Goal: Task Accomplishment & Management: Manage account settings

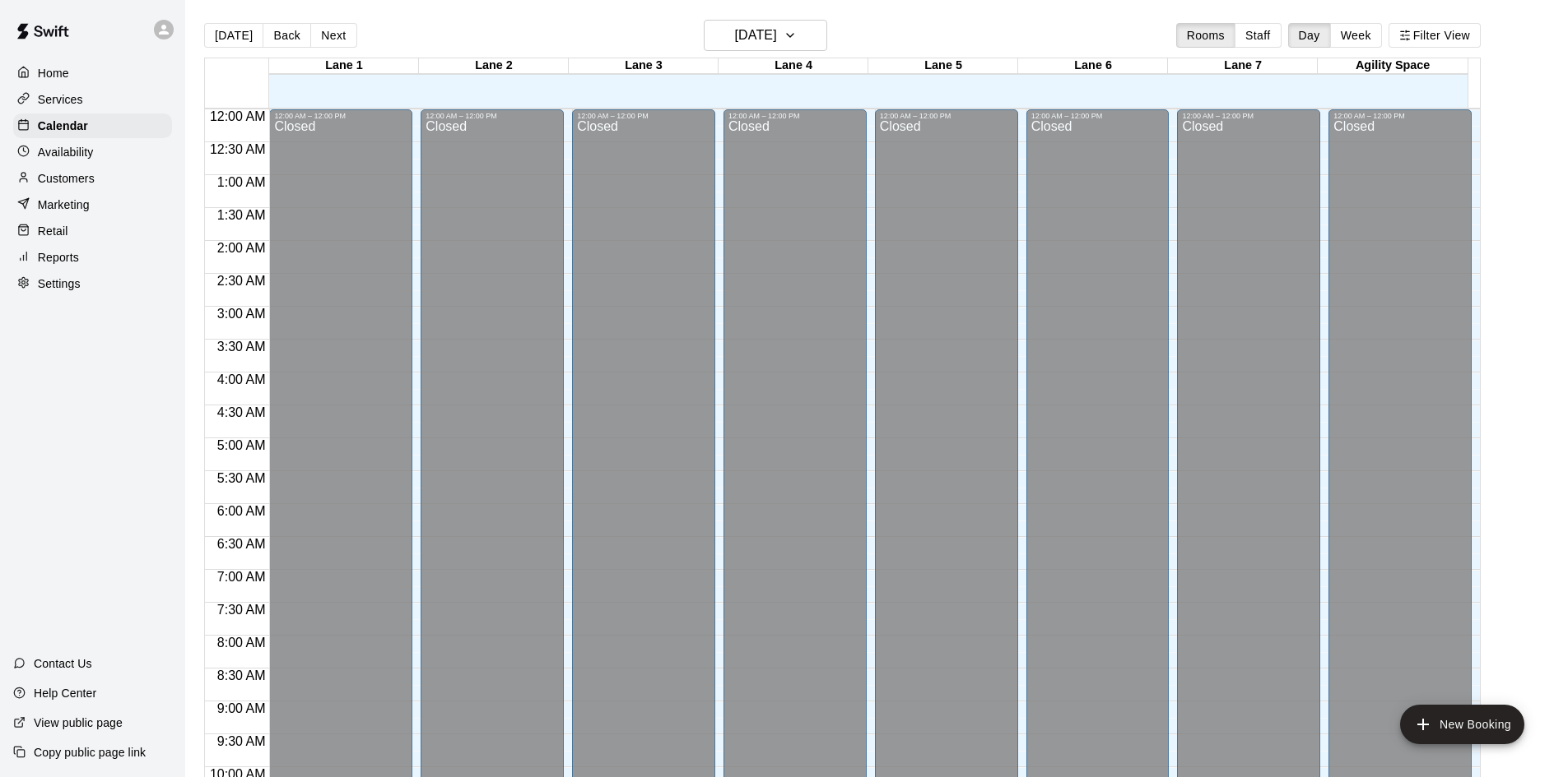
scroll to position [843, 0]
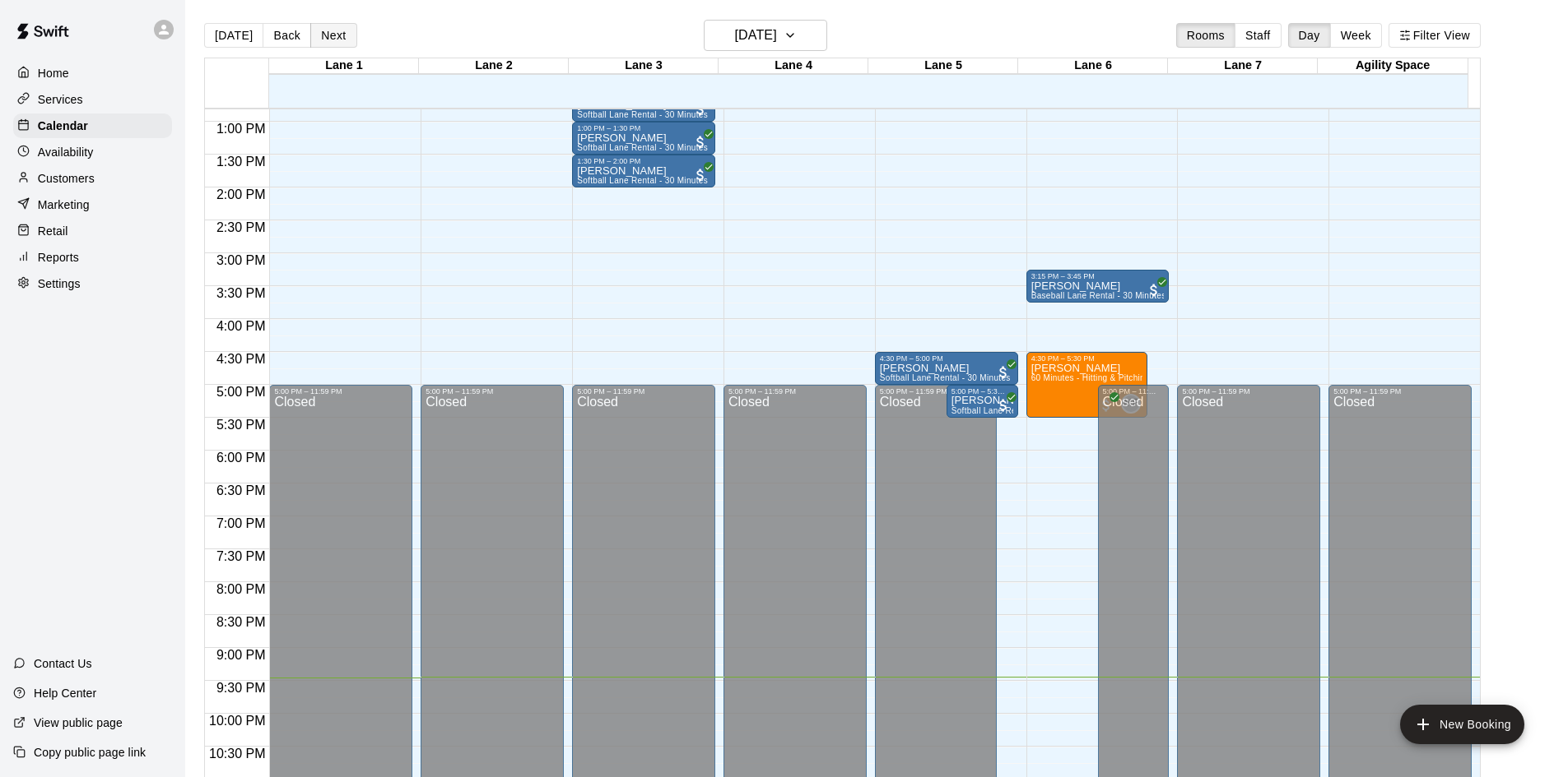
click at [328, 33] on button "Next" at bounding box center [333, 35] width 46 height 24
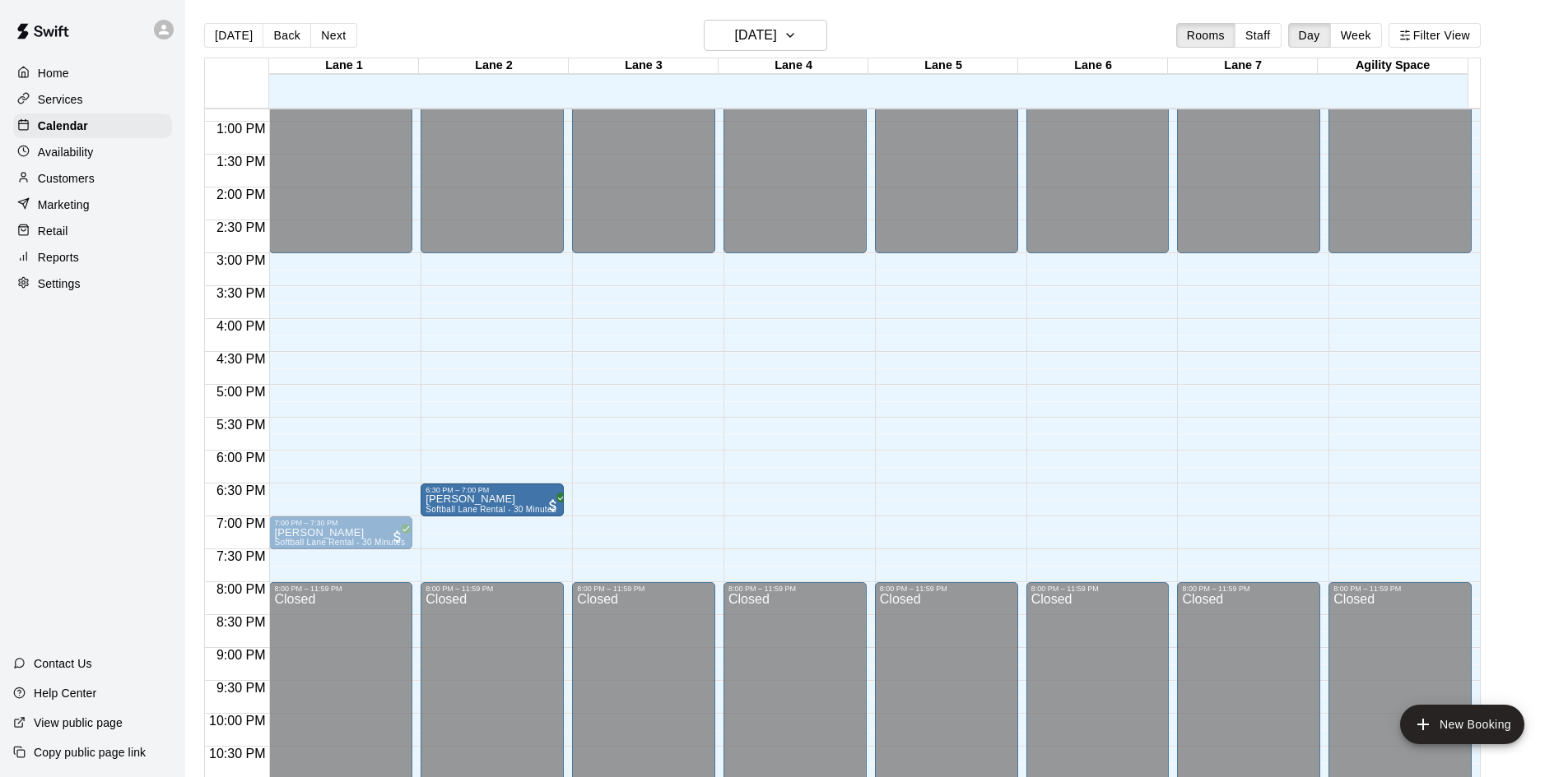
drag, startPoint x: 311, startPoint y: 509, endPoint x: 432, endPoint y: 515, distance: 121.1
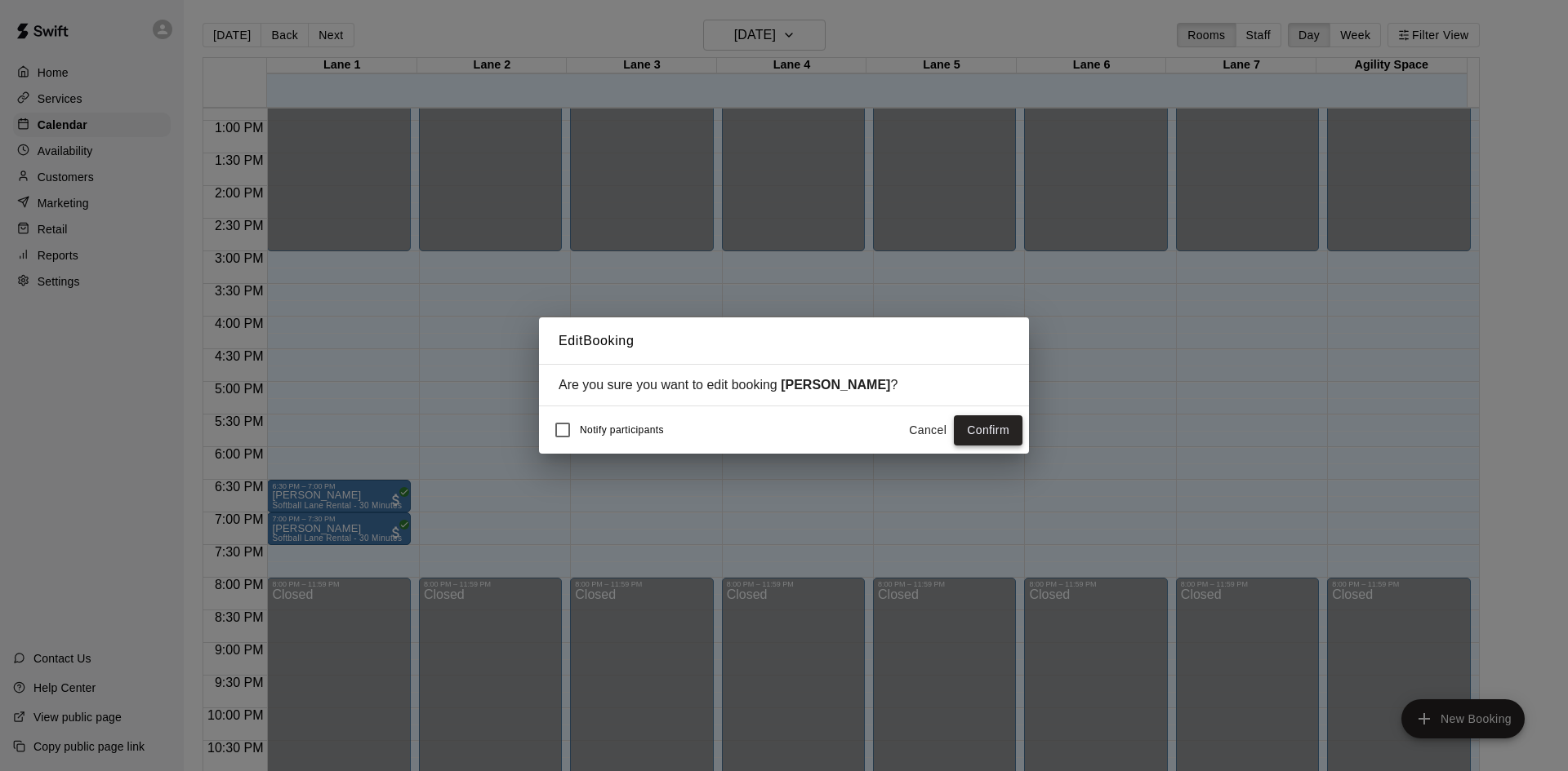
click at [980, 435] on button "Confirm" at bounding box center [987, 430] width 69 height 30
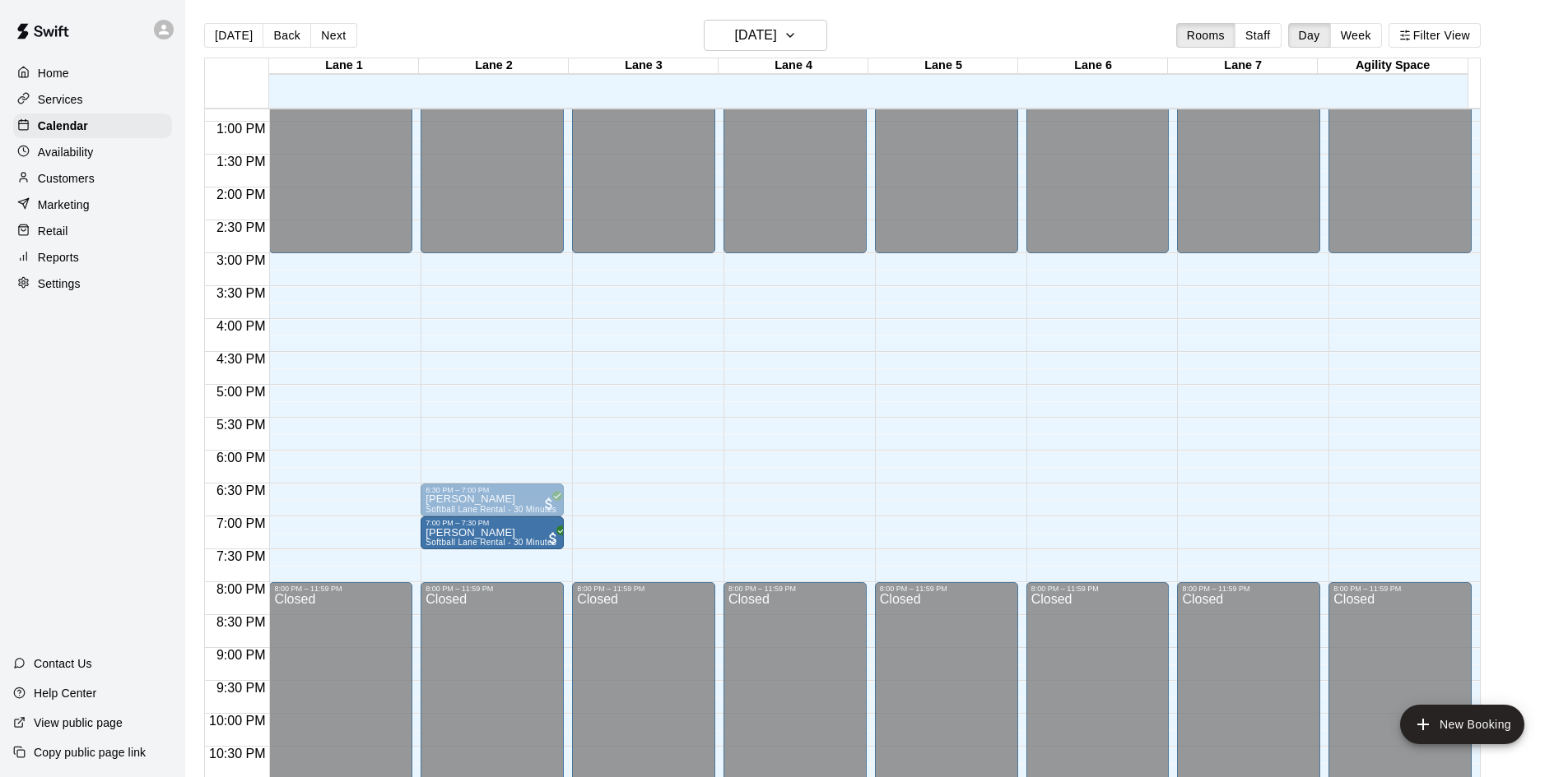
drag, startPoint x: 320, startPoint y: 538, endPoint x: 441, endPoint y: 547, distance: 121.3
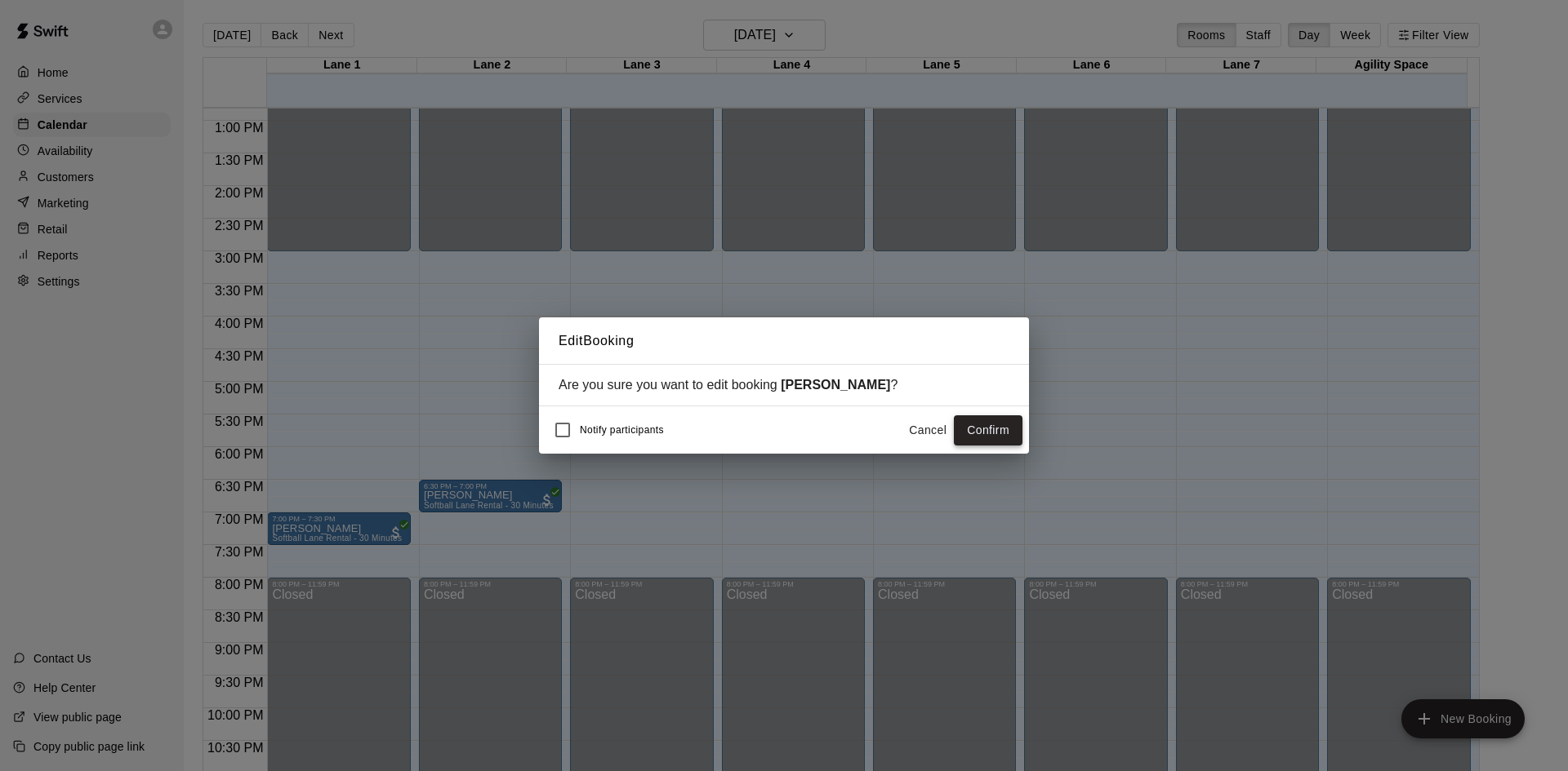
click at [1001, 436] on button "Confirm" at bounding box center [987, 430] width 69 height 30
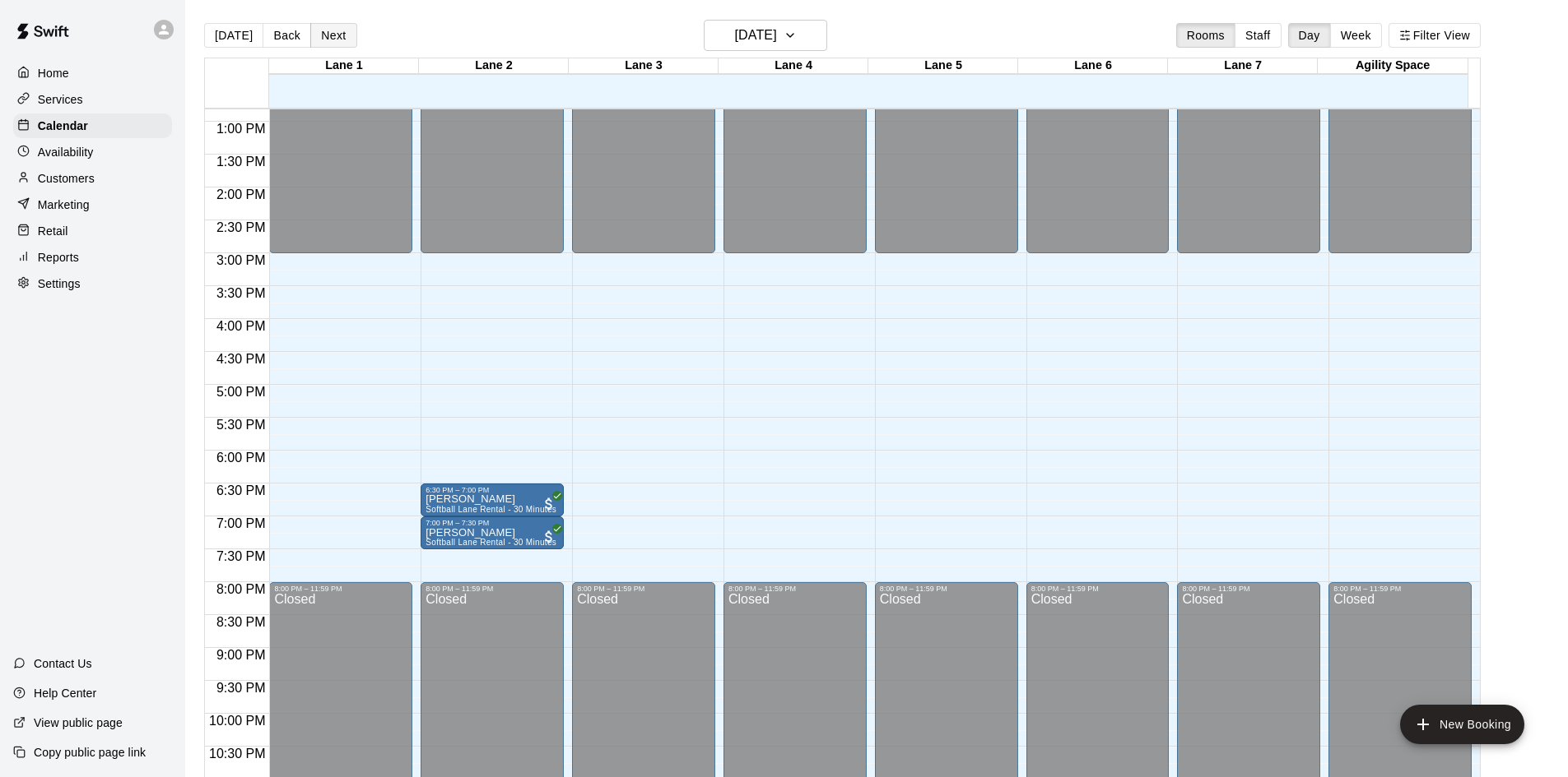
click at [328, 38] on button "Next" at bounding box center [333, 35] width 46 height 24
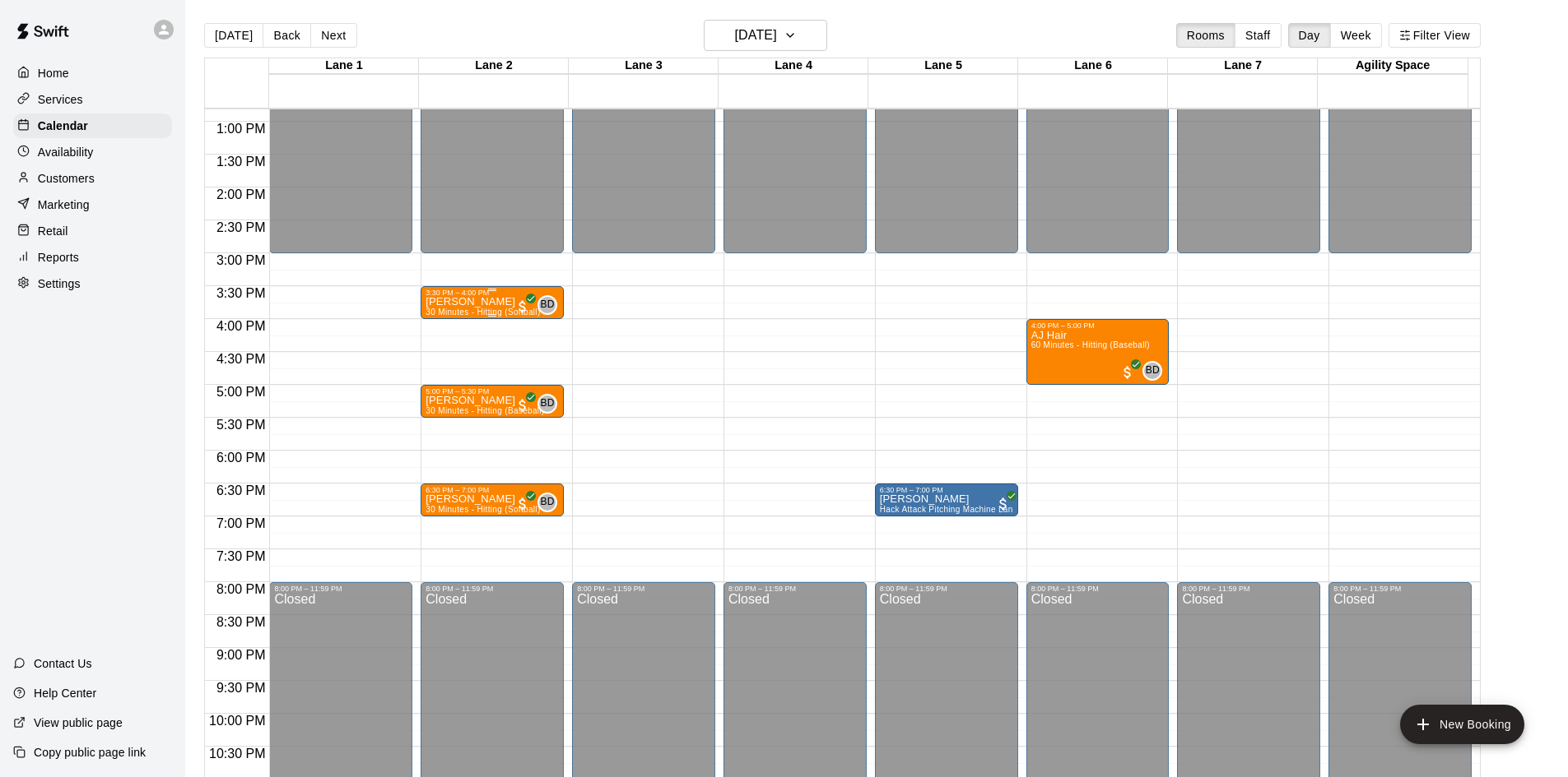
click at [484, 310] on div "[PERSON_NAME] 30 Minutes - Hitting (Softball)" at bounding box center [483, 685] width 115 height 777
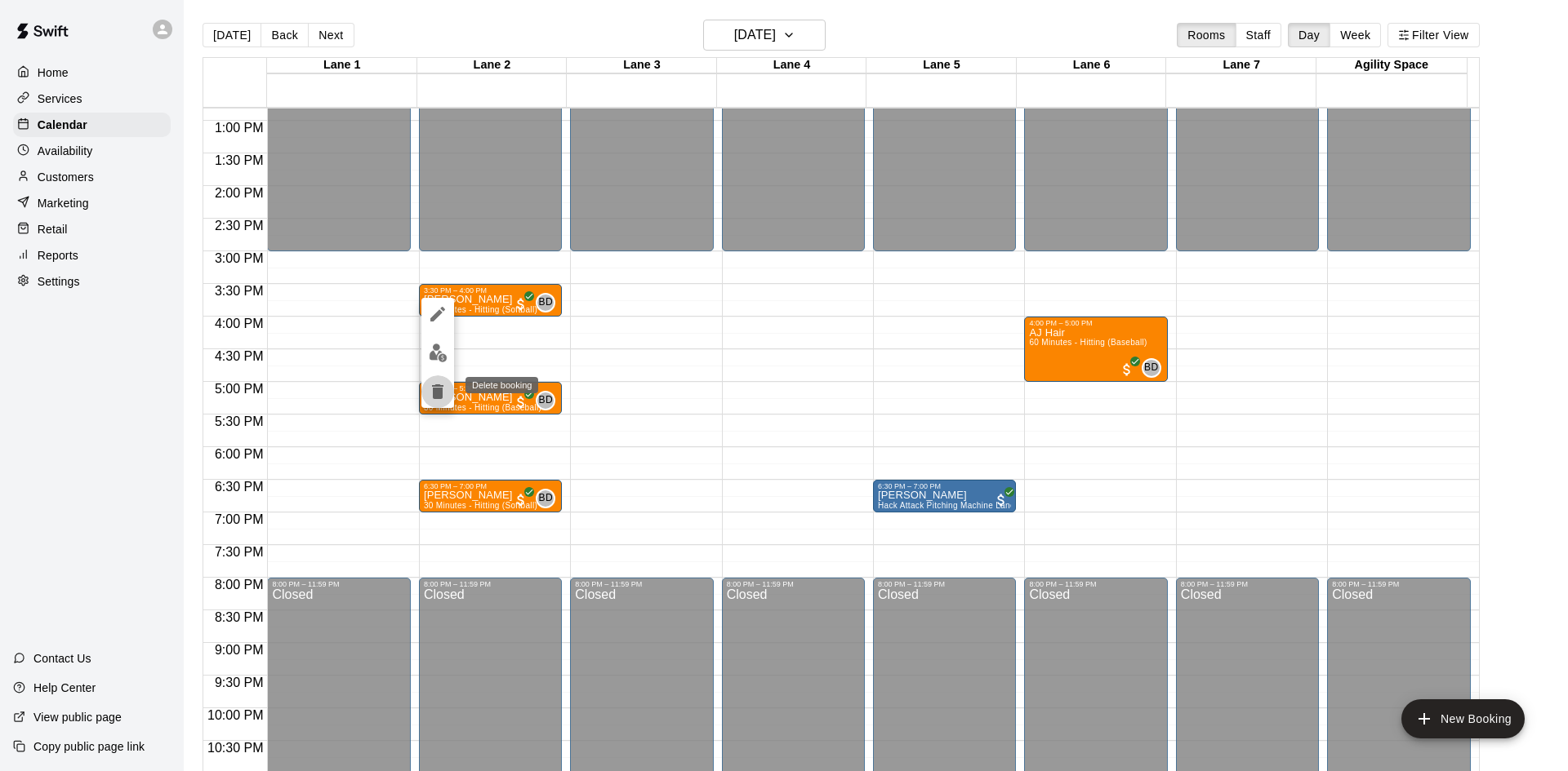
click at [437, 398] on icon "delete" at bounding box center [437, 391] width 11 height 15
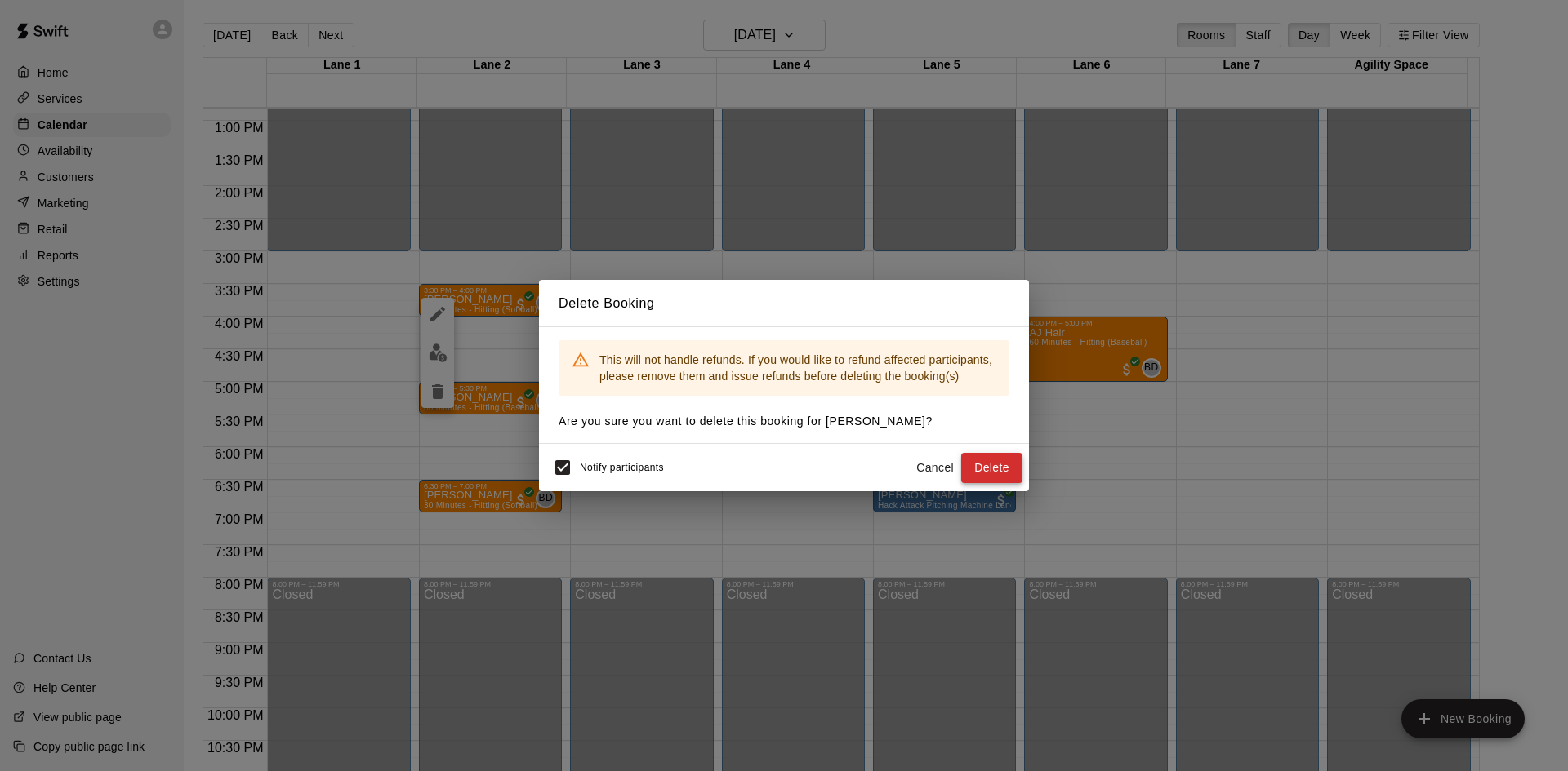
click at [987, 473] on button "Delete" at bounding box center [992, 467] width 62 height 30
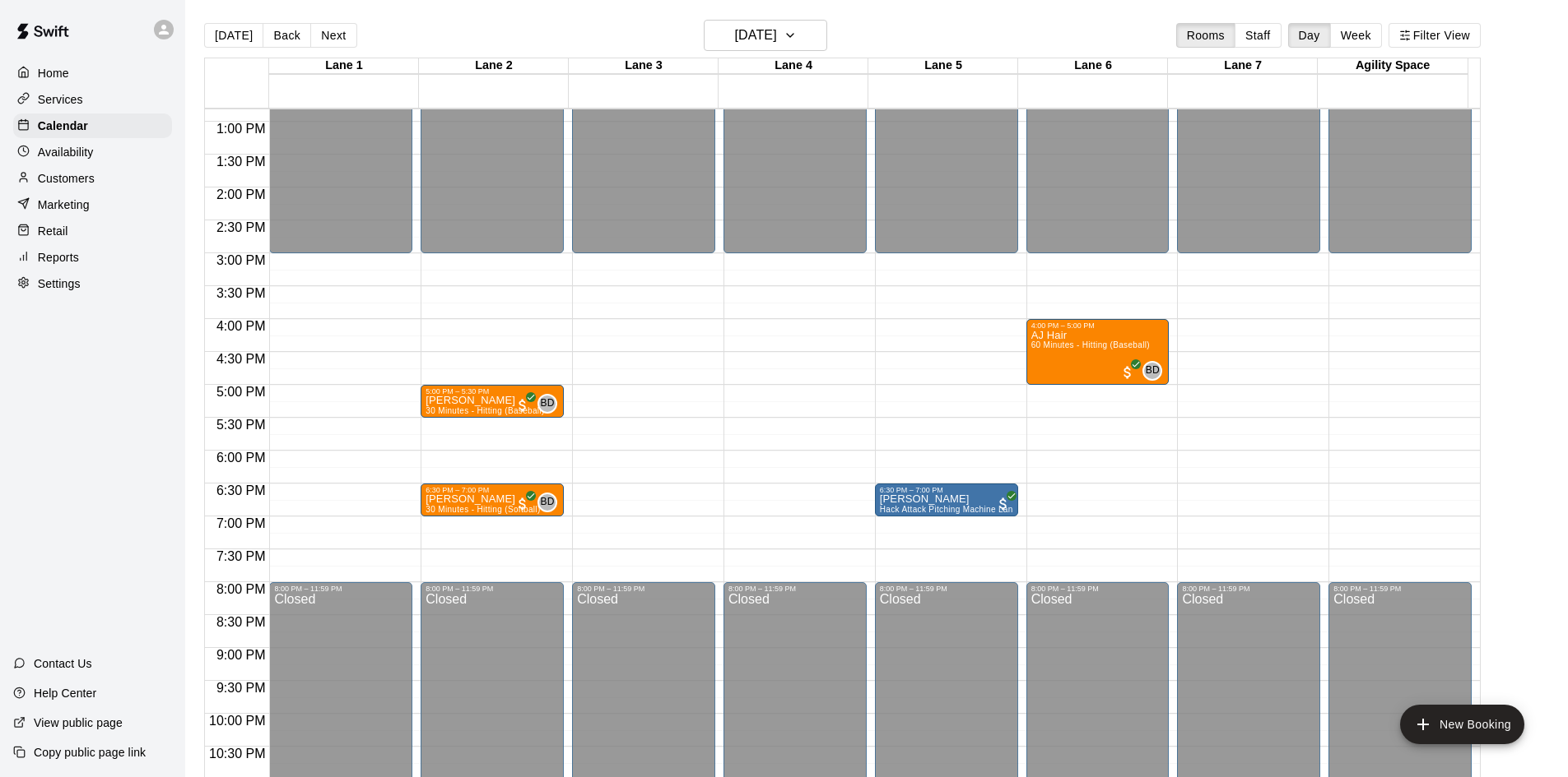
click at [72, 175] on p "Customers" at bounding box center [66, 178] width 57 height 17
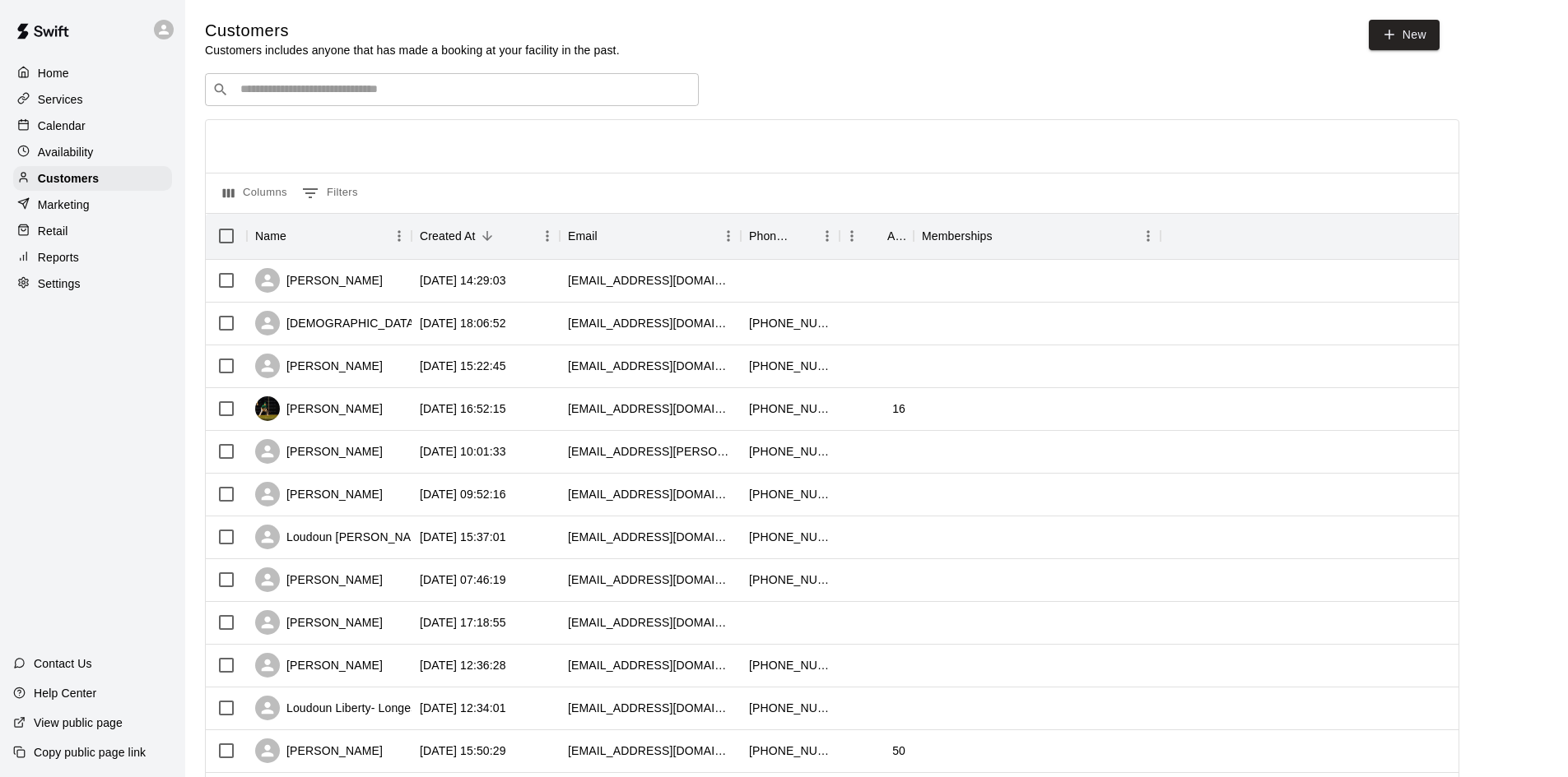
click at [425, 83] on input "Search customers by name or email" at bounding box center [463, 89] width 456 height 17
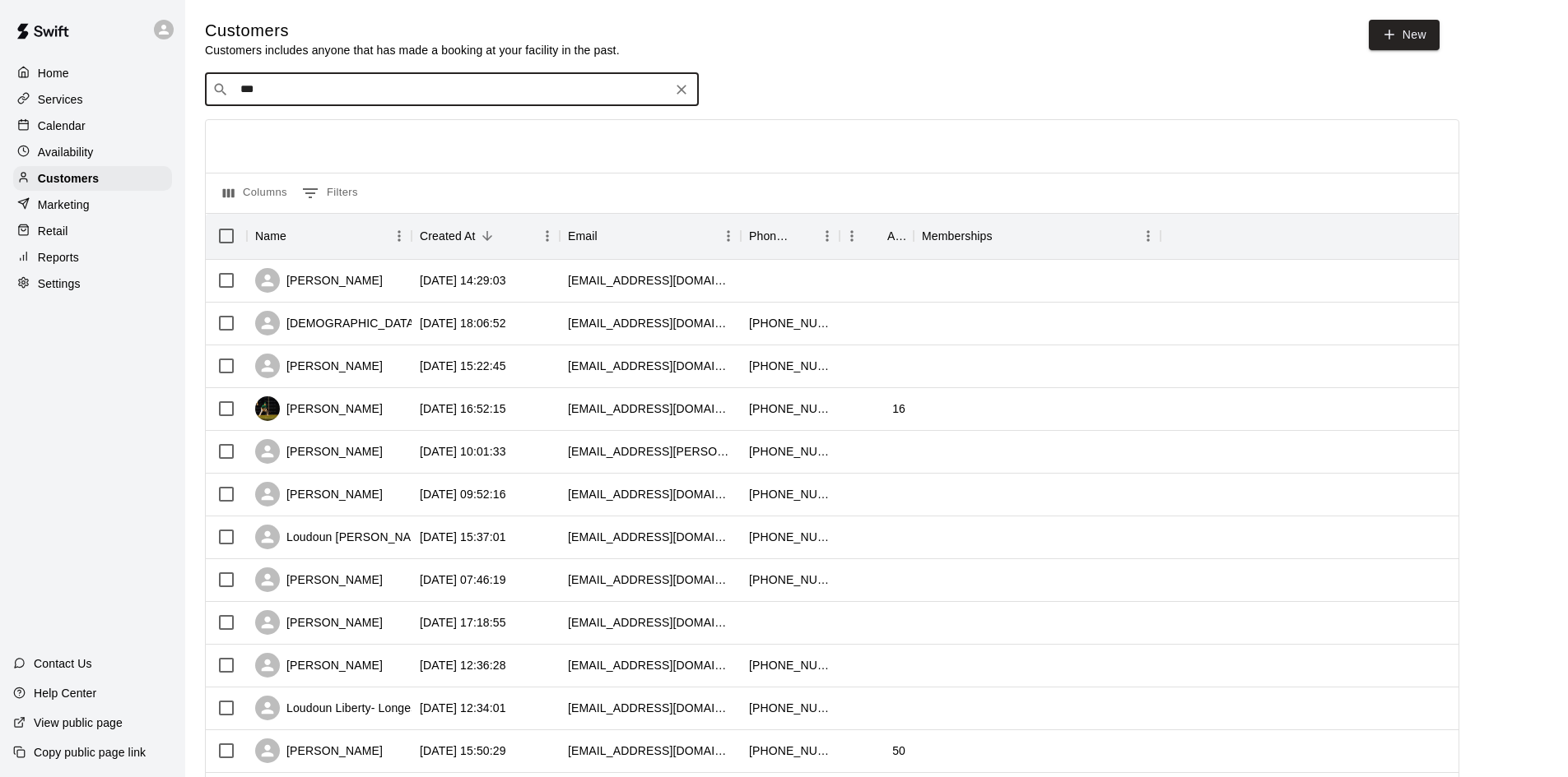
type input "****"
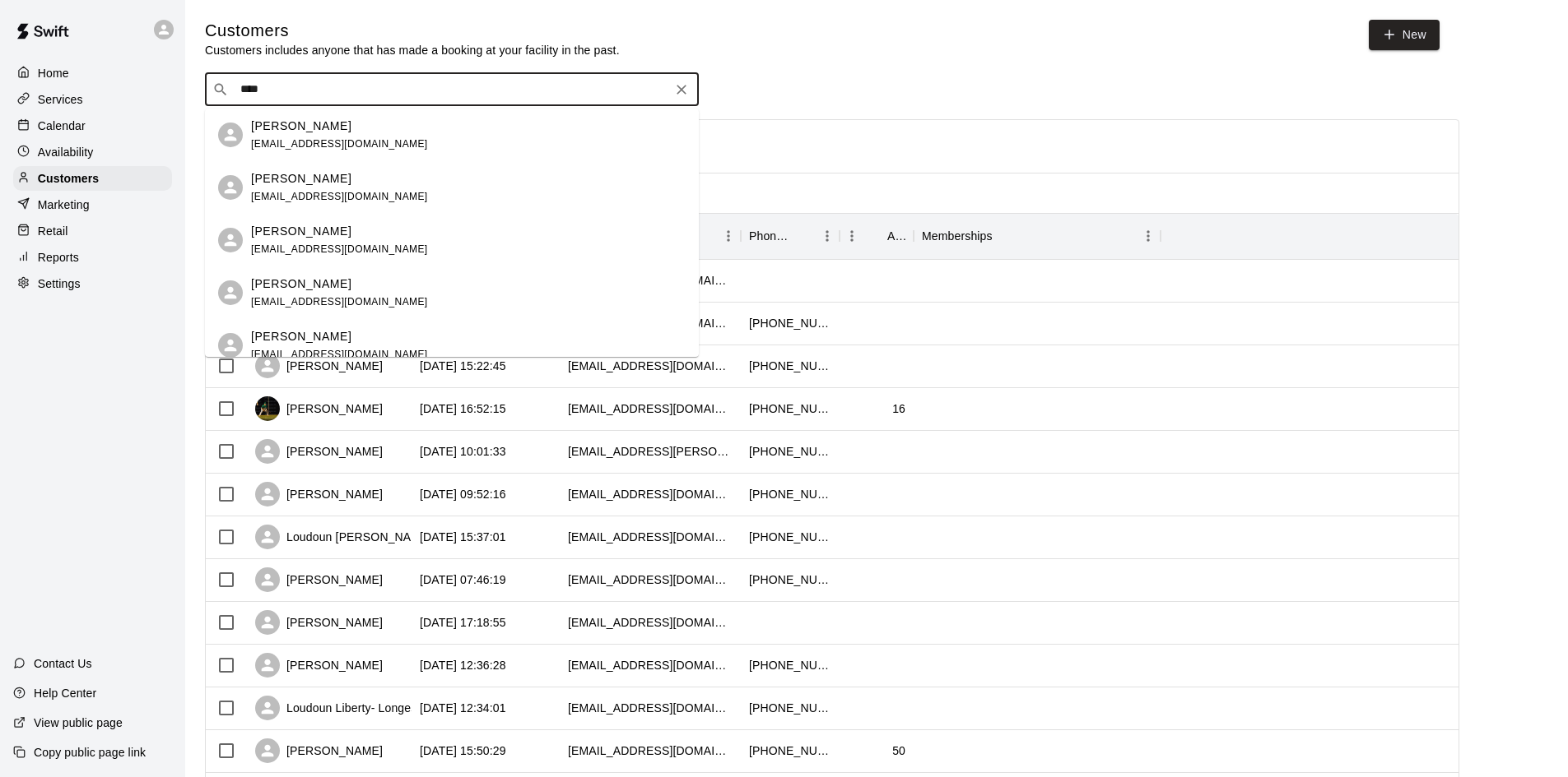
click at [349, 146] on span "[EMAIL_ADDRESS][DOMAIN_NAME]" at bounding box center [339, 143] width 177 height 11
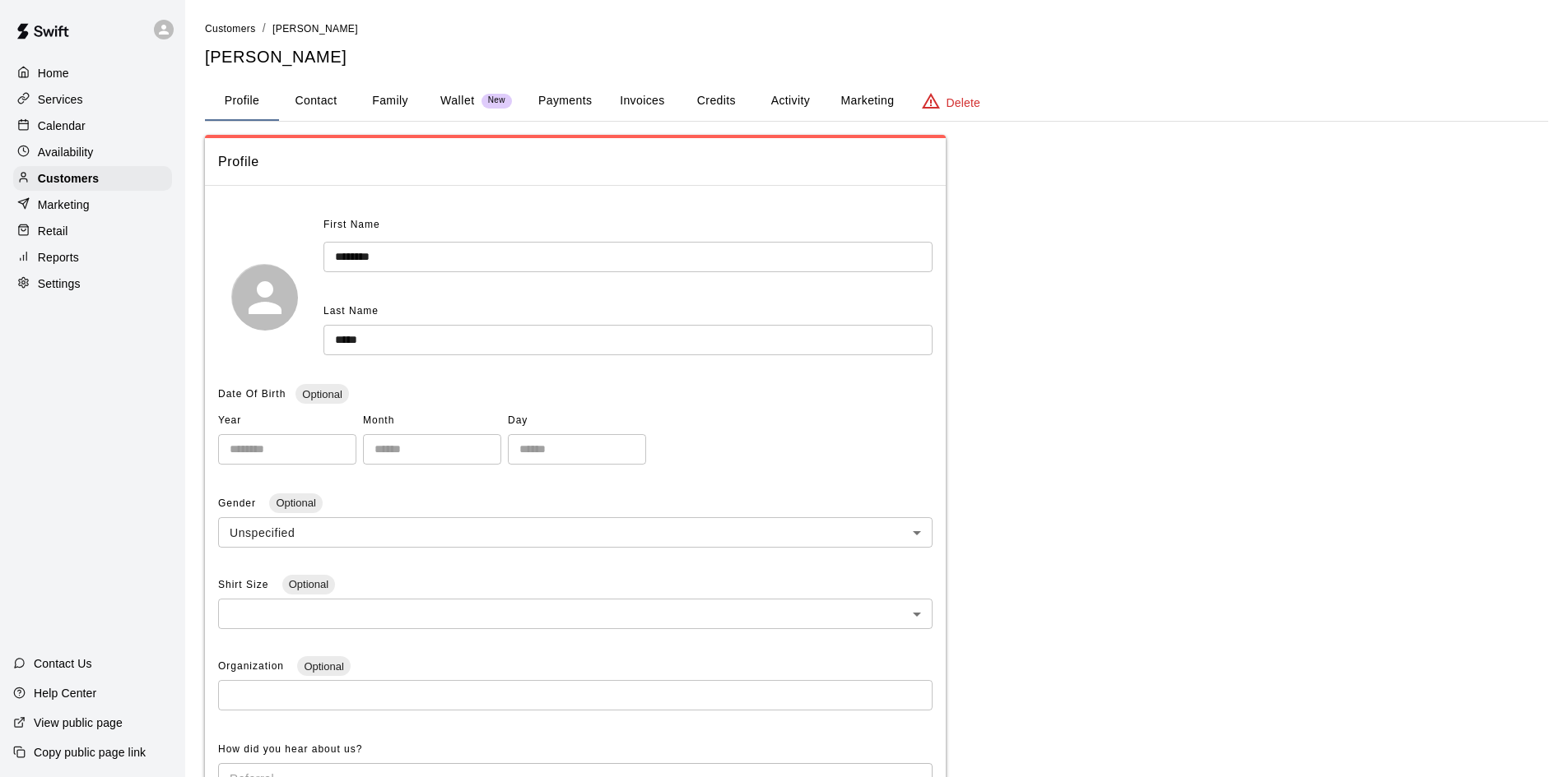
click at [564, 97] on button "Payments" at bounding box center [565, 101] width 80 height 39
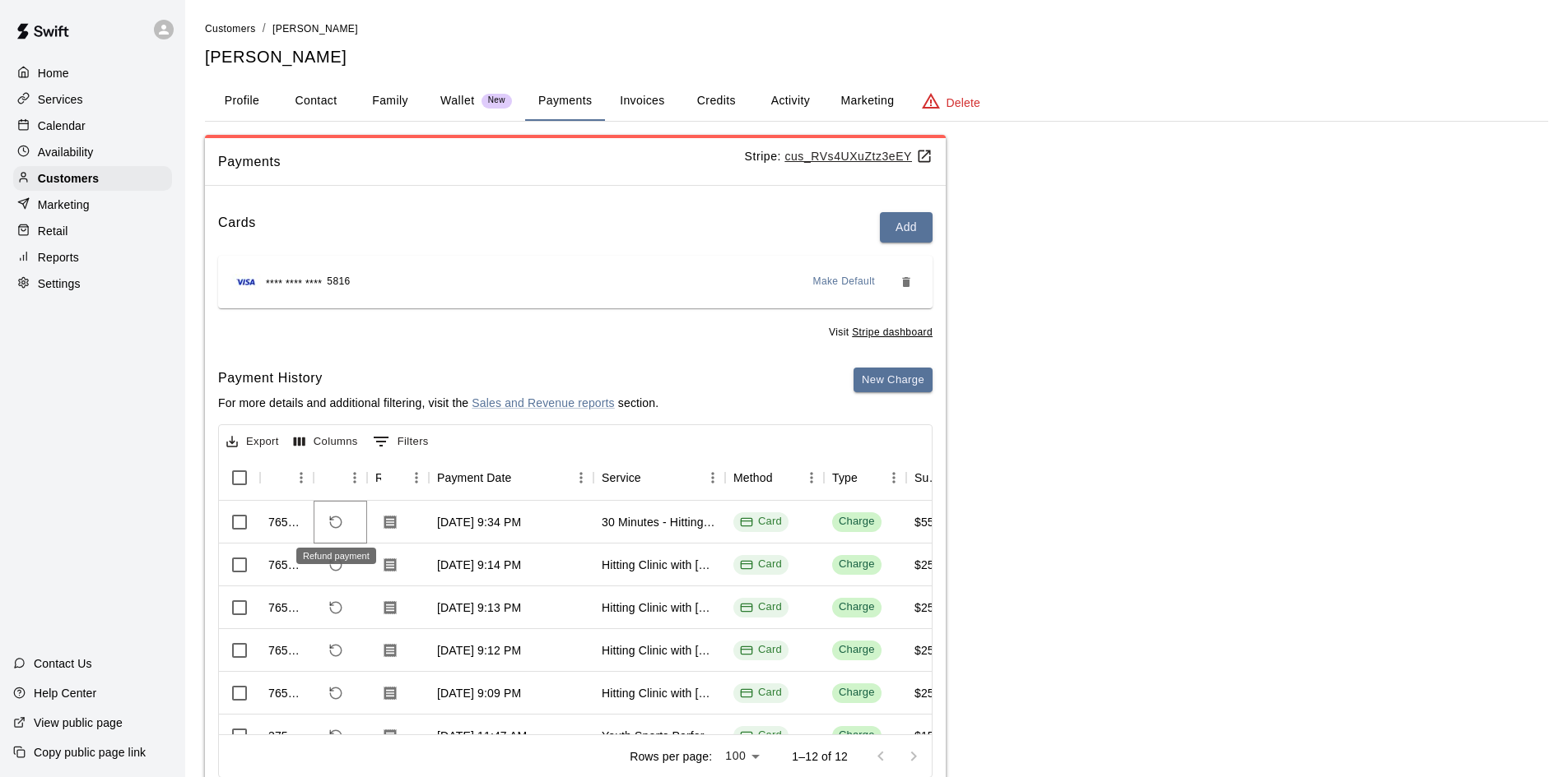
click at [337, 531] on button "Refund payment" at bounding box center [336, 523] width 28 height 28
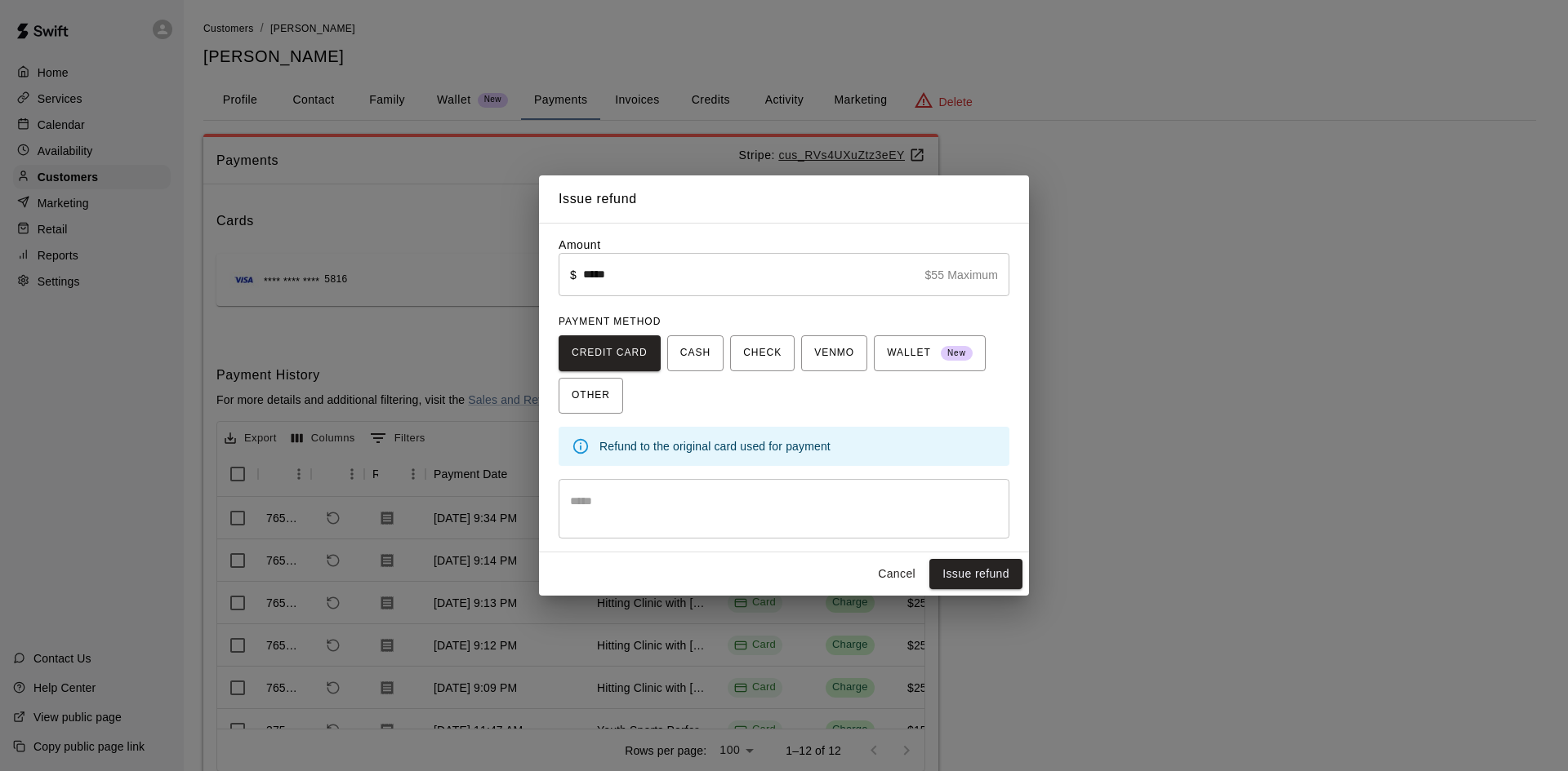
click at [605, 491] on div "* ​" at bounding box center [784, 509] width 451 height 60
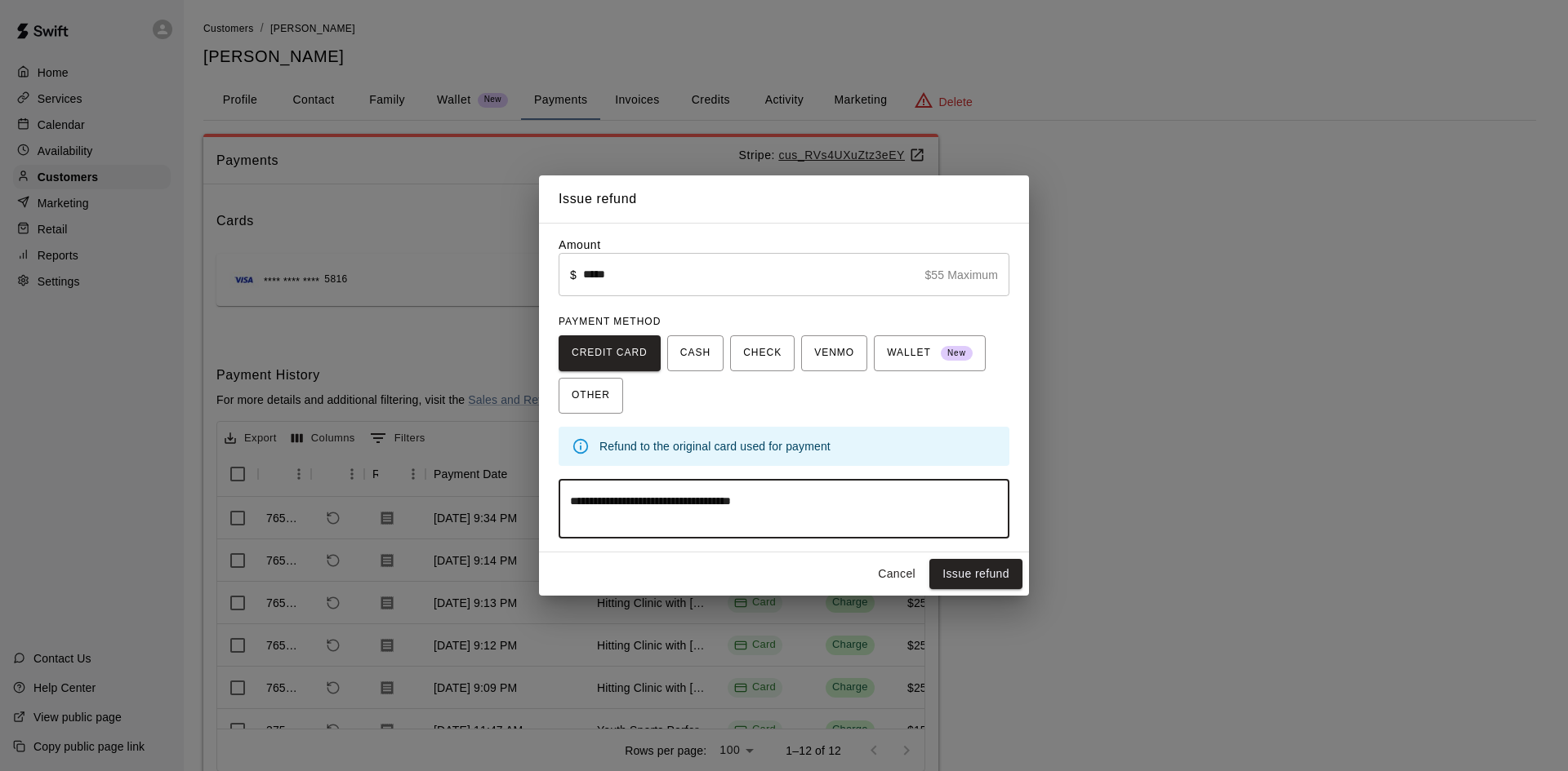
click at [670, 503] on textarea "**********" at bounding box center [784, 510] width 428 height 33
type textarea "**********"
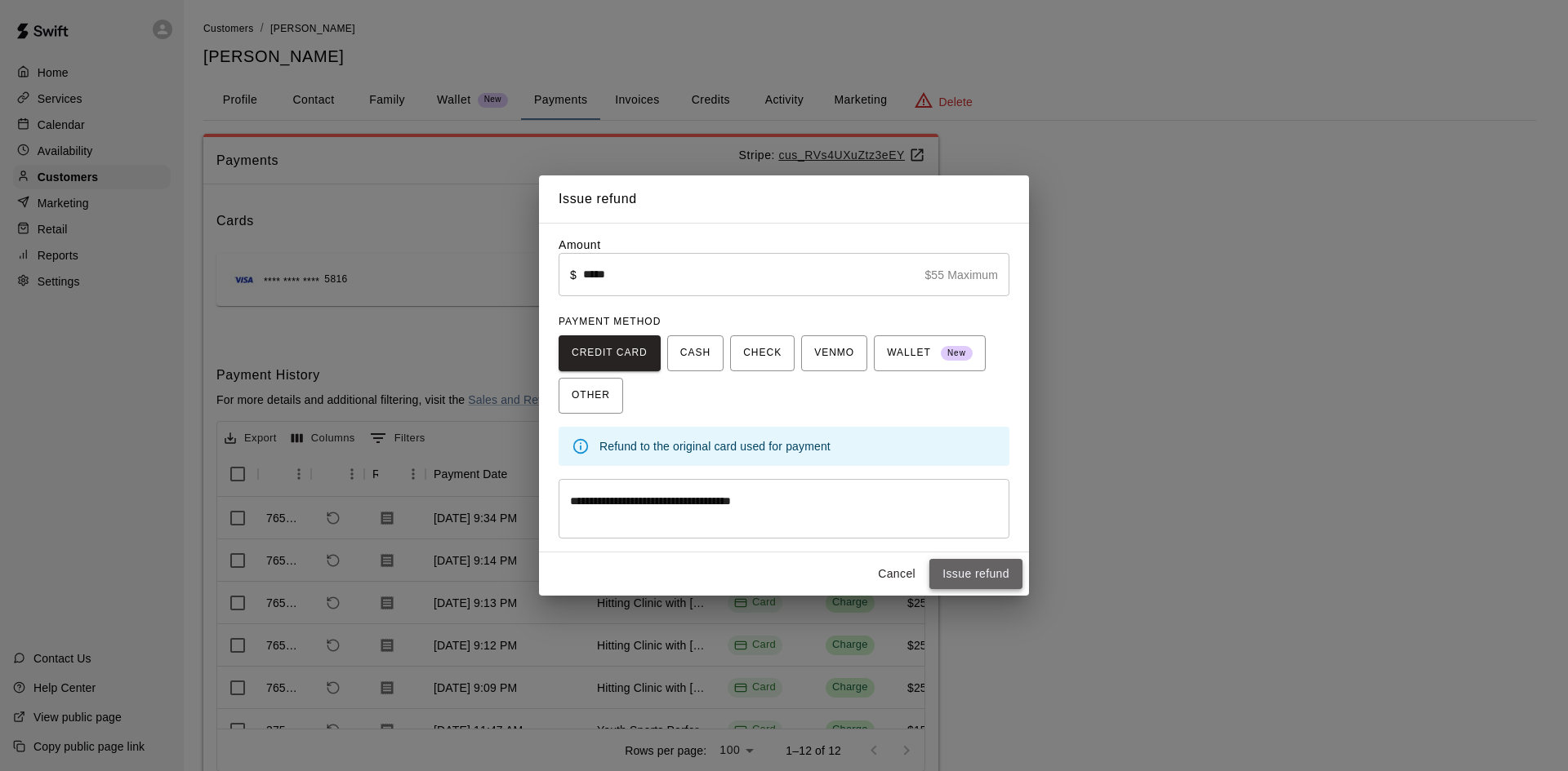
click at [972, 576] on button "Issue refund" at bounding box center [975, 574] width 93 height 30
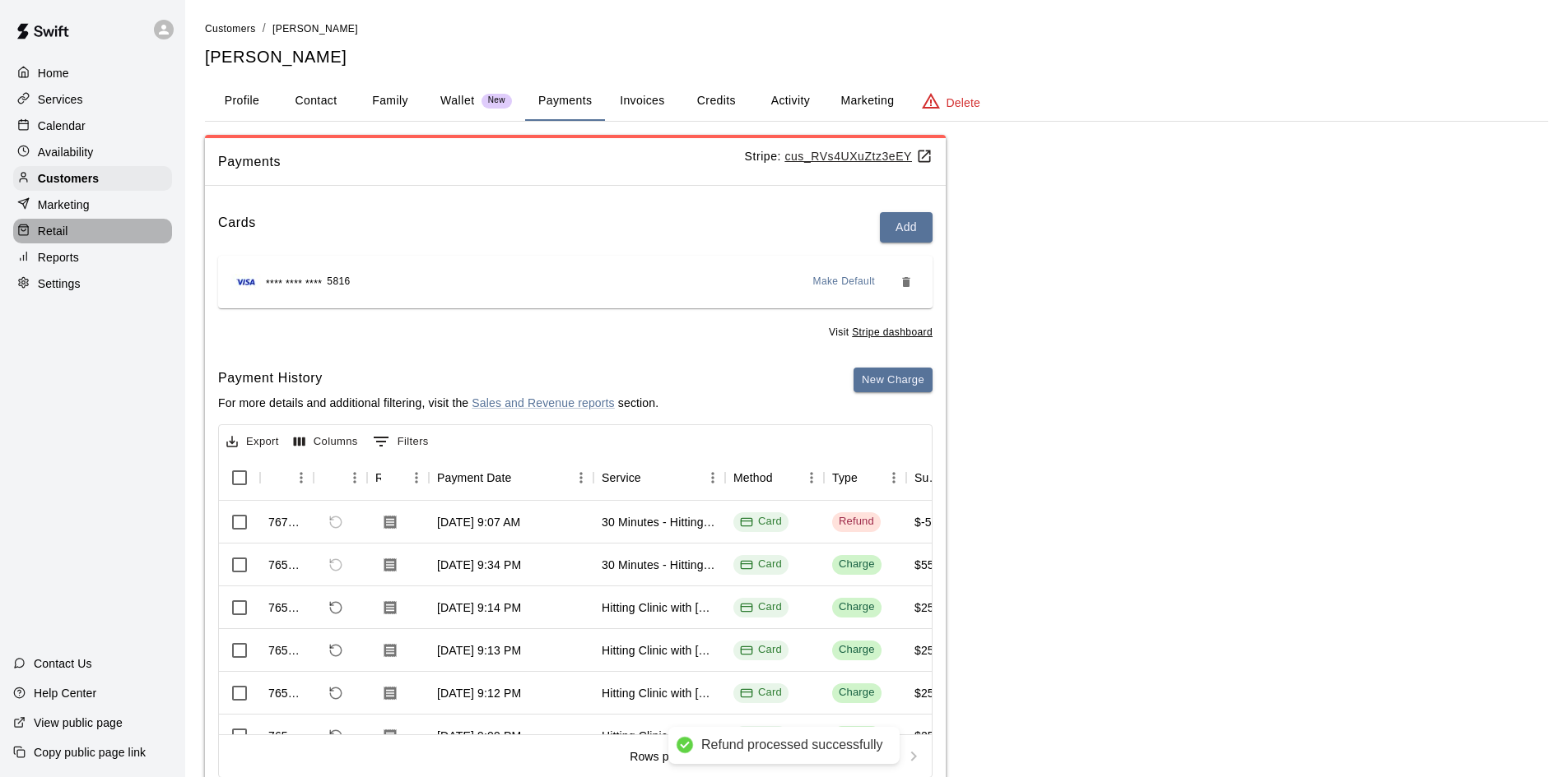
click at [67, 244] on div "Retail" at bounding box center [93, 231] width 159 height 24
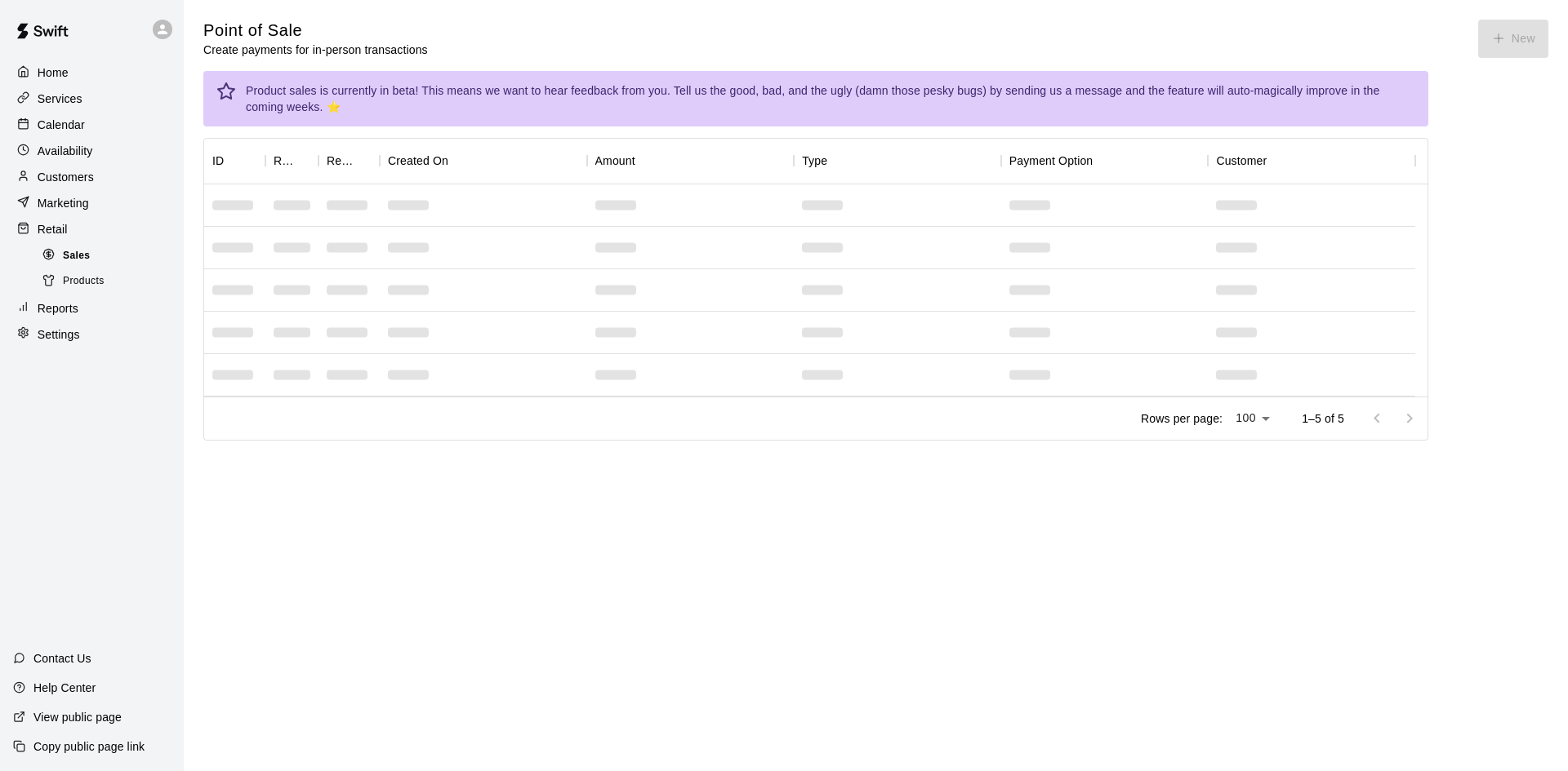
click at [63, 255] on span "Sales" at bounding box center [75, 256] width 27 height 16
click at [45, 313] on p "Reports" at bounding box center [57, 308] width 41 height 16
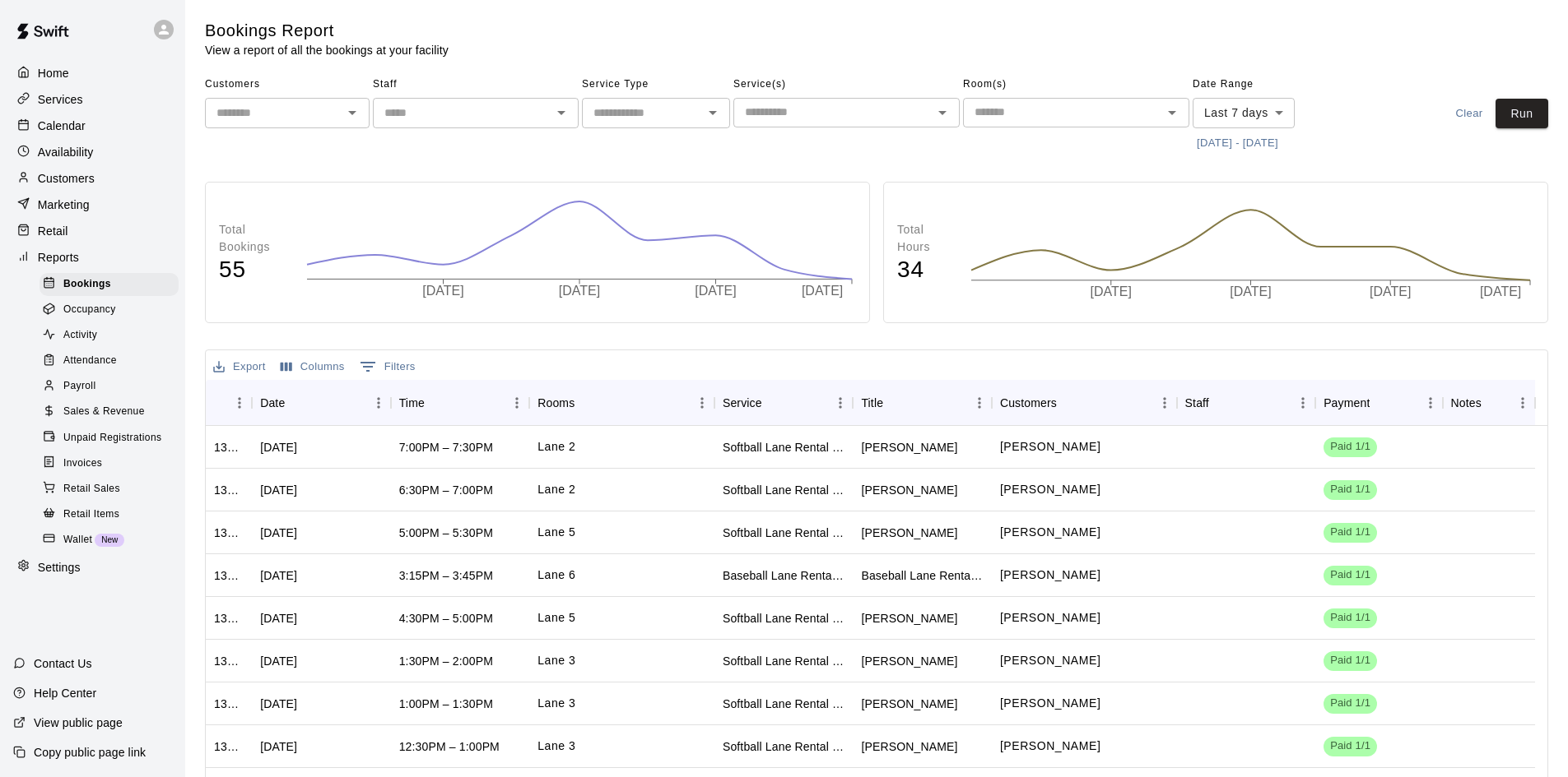
click at [111, 420] on span "Sales & Revenue" at bounding box center [103, 412] width 81 height 17
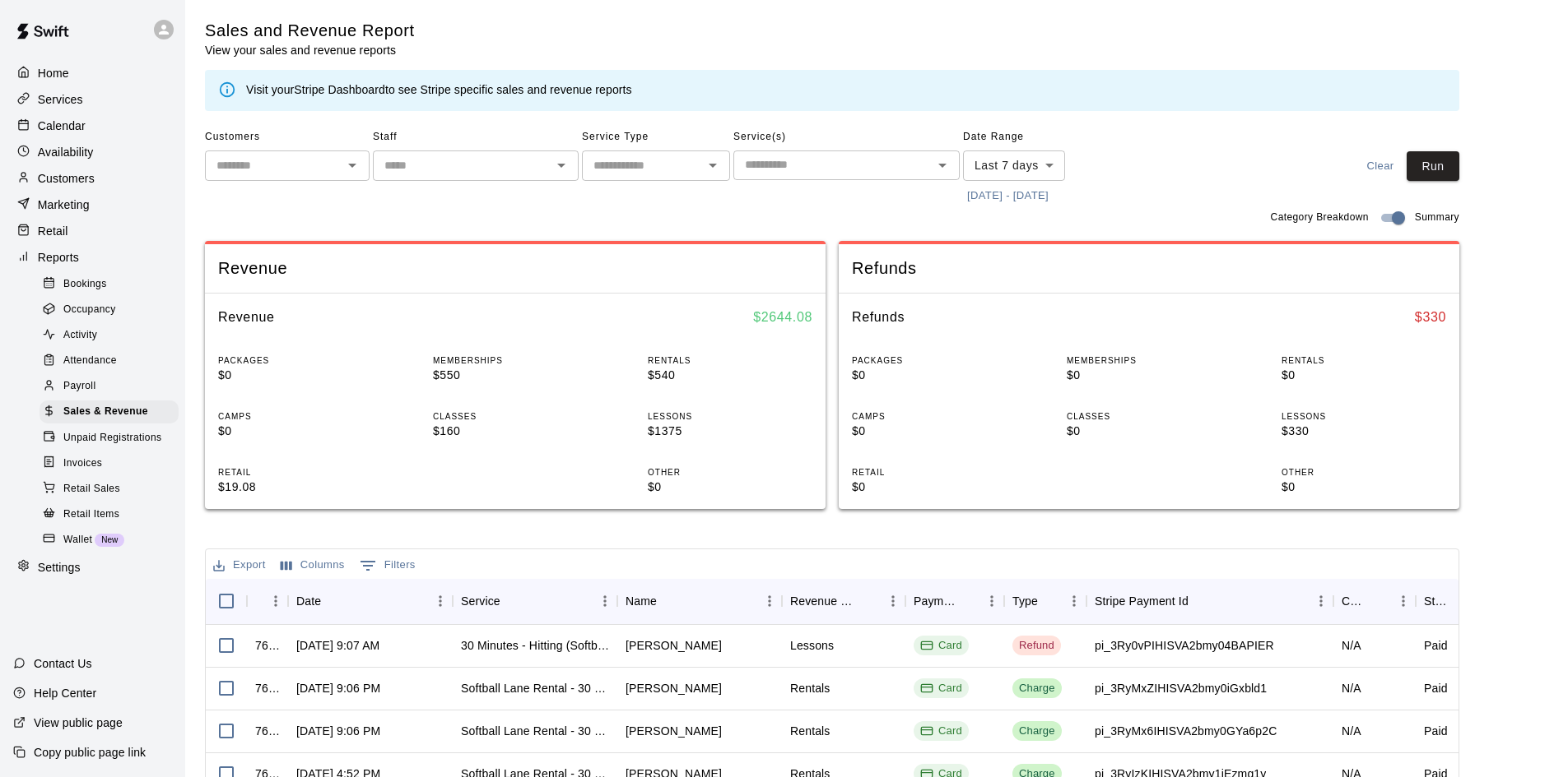
click at [1017, 161] on body "Home Services Calendar Availability Customers Marketing Retail Reports Bookings…" at bounding box center [784, 565] width 1568 height 1131
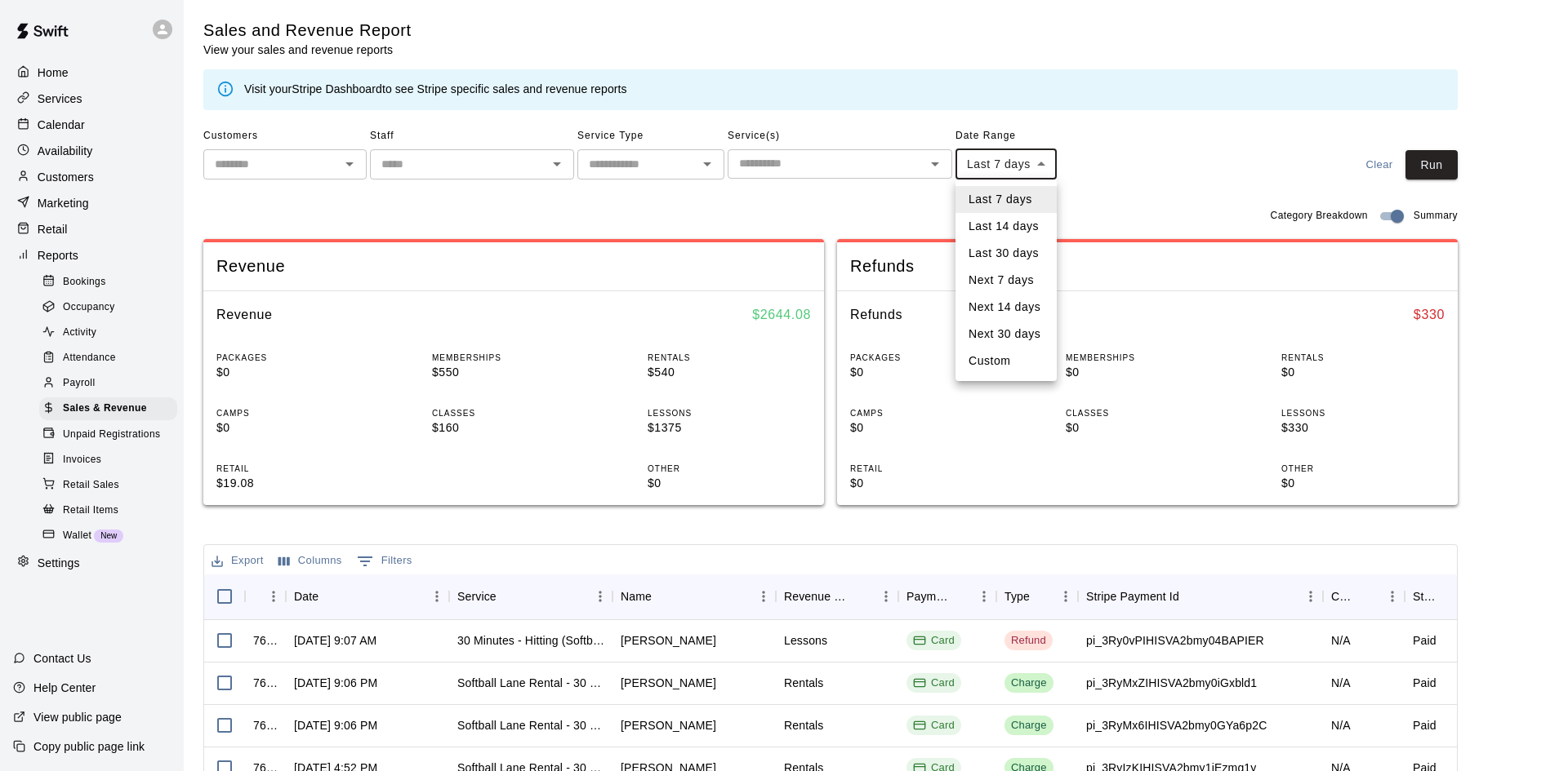
click at [994, 351] on li "Custom" at bounding box center [1006, 361] width 102 height 27
type input "******"
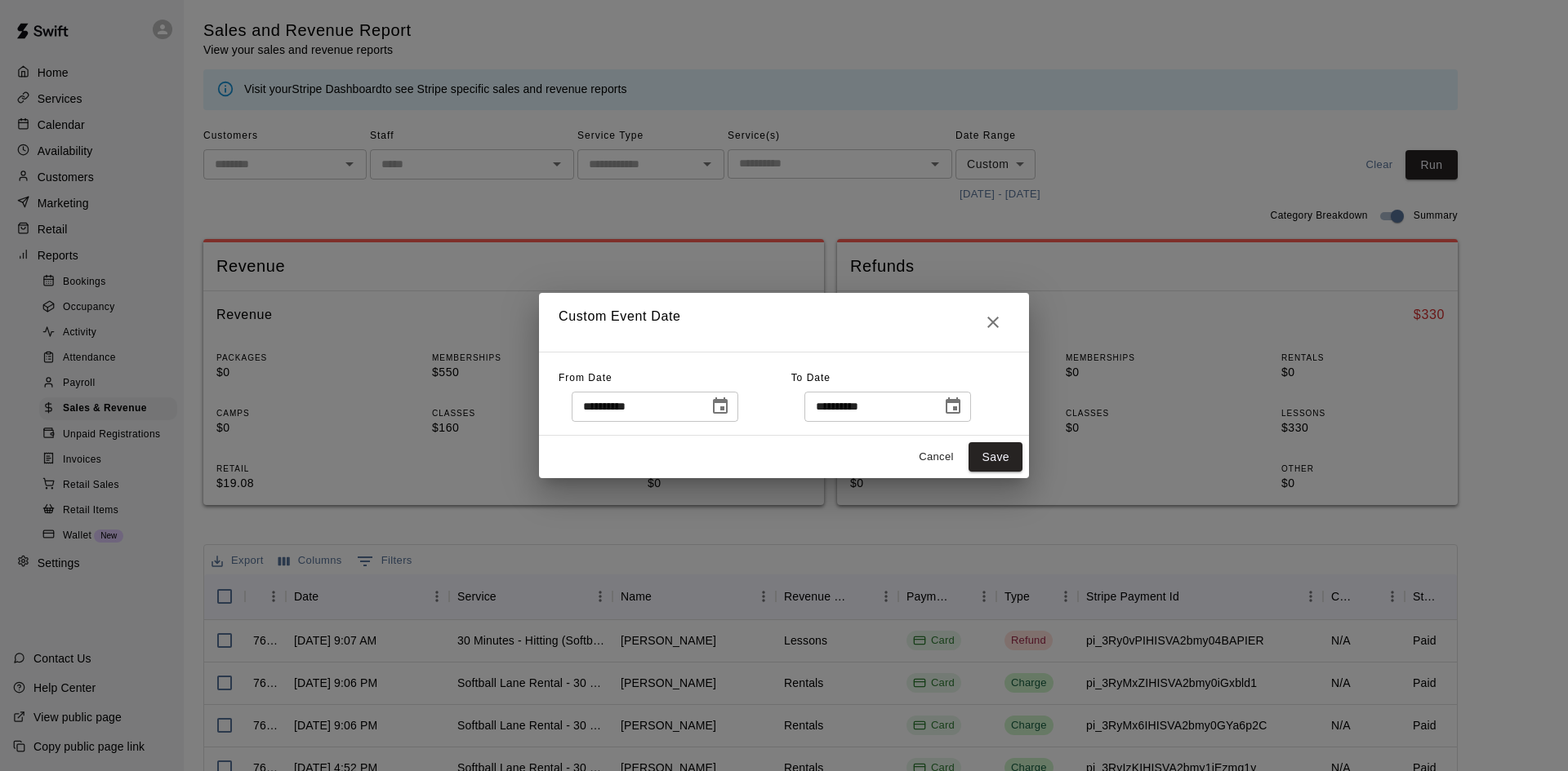
click at [728, 402] on icon "Choose date, selected date is Aug 14, 2025" at bounding box center [720, 405] width 15 height 16
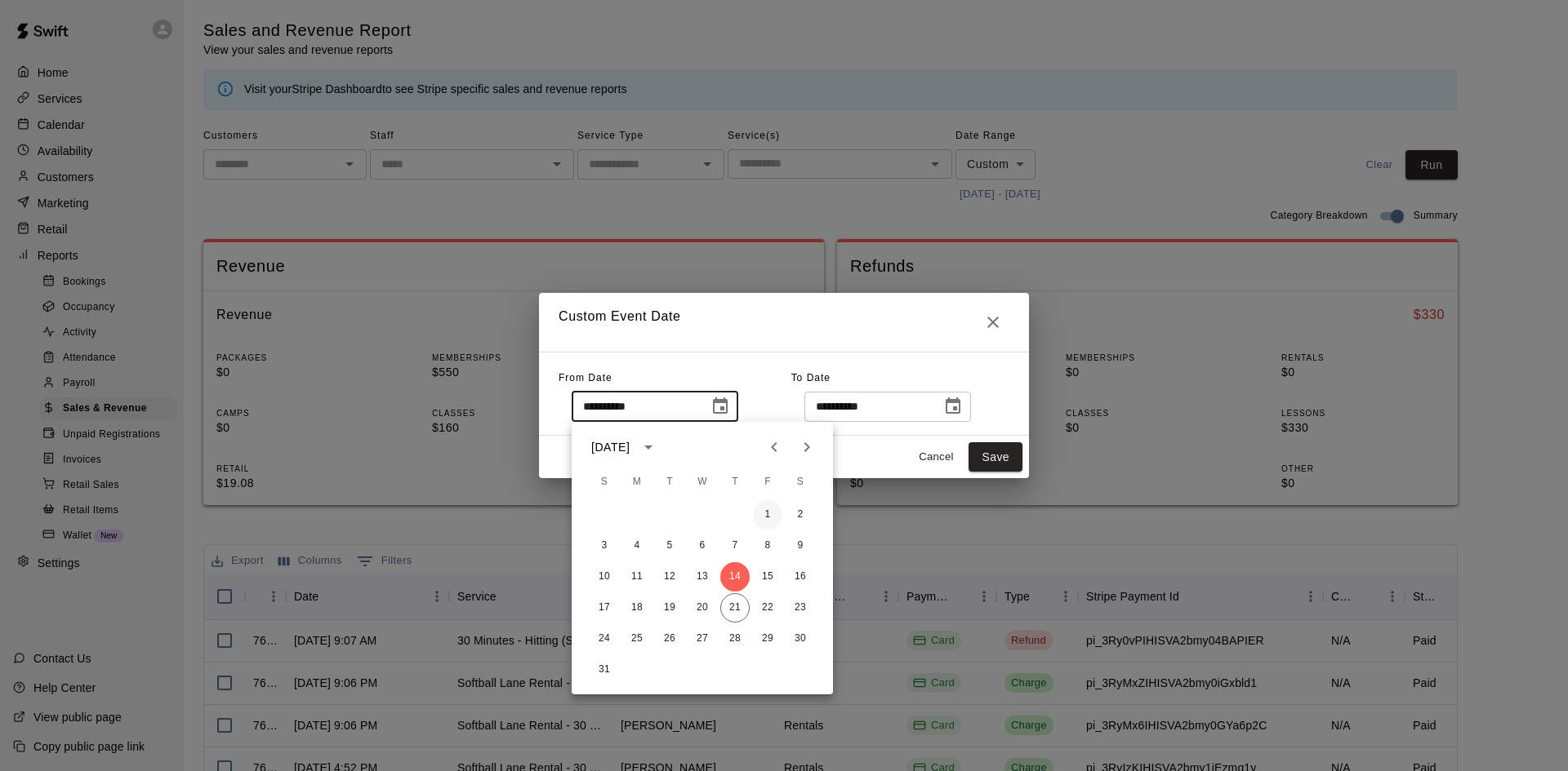
click at [772, 510] on button "1" at bounding box center [768, 515] width 30 height 29
type input "**********"
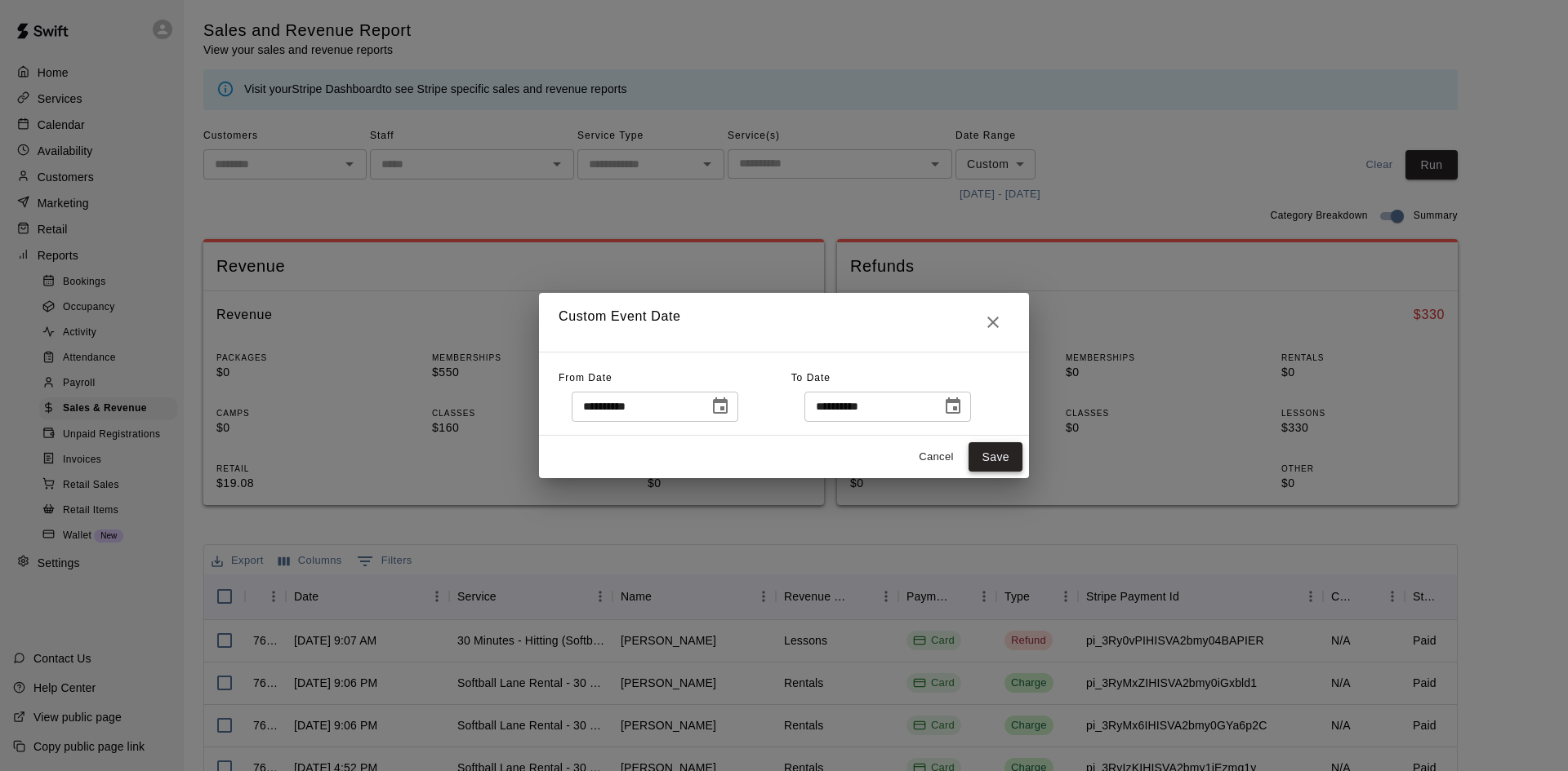
click at [973, 466] on button "Save" at bounding box center [995, 457] width 54 height 30
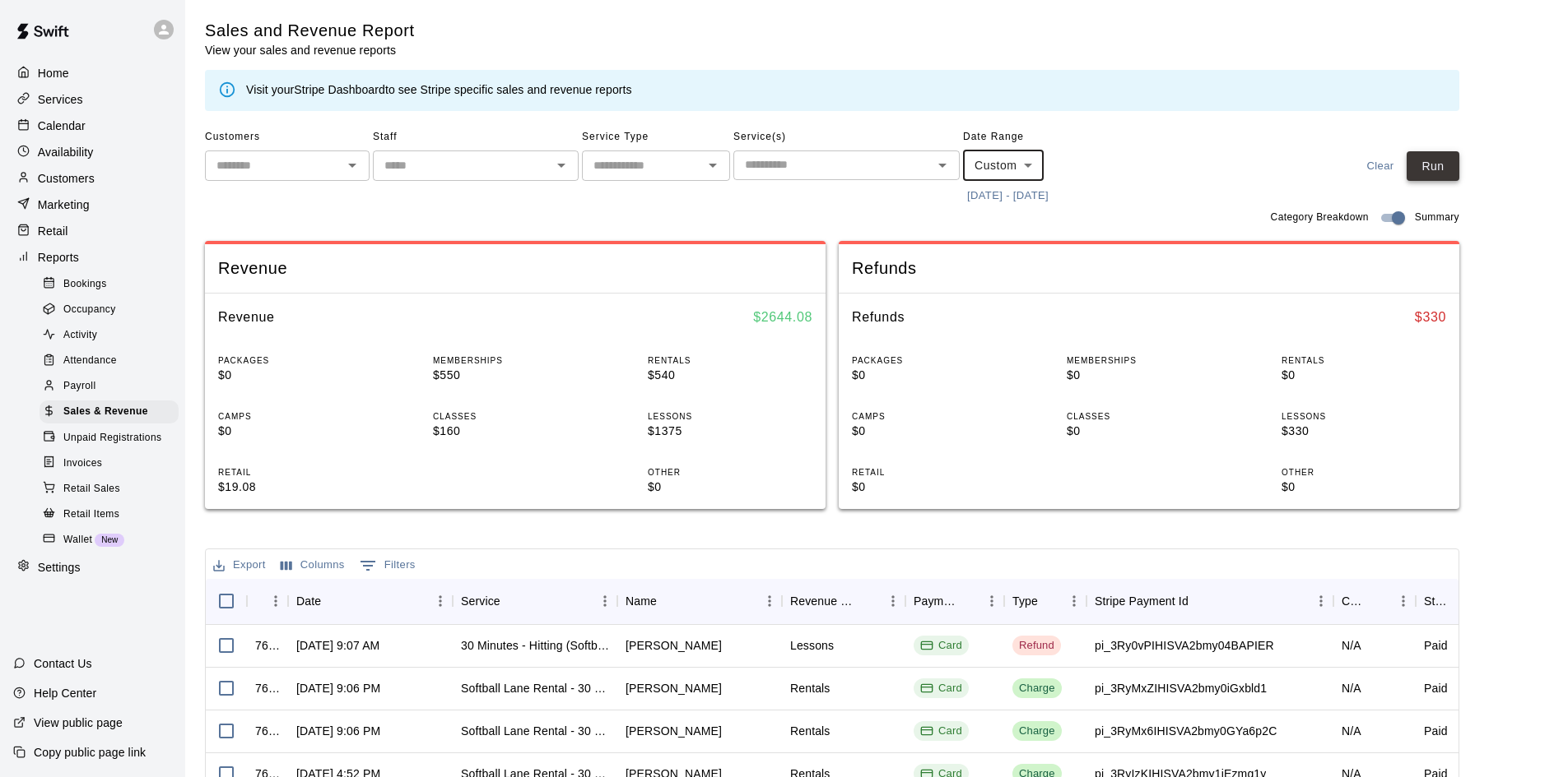
click at [1448, 172] on button "Run" at bounding box center [1433, 166] width 52 height 31
click at [102, 137] on div "Calendar" at bounding box center [93, 126] width 159 height 24
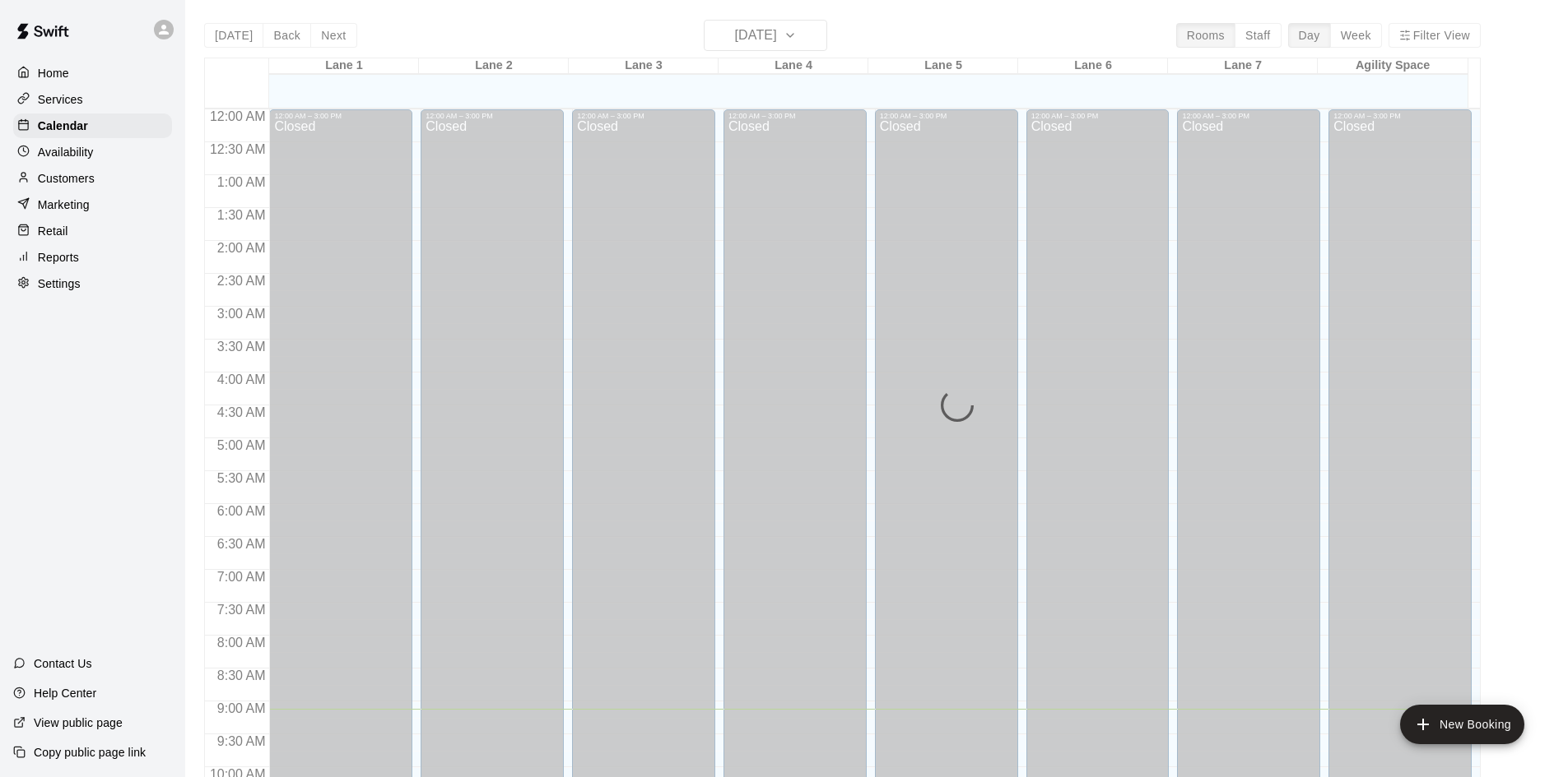
scroll to position [600, 0]
